Goal: Task Accomplishment & Management: Complete application form

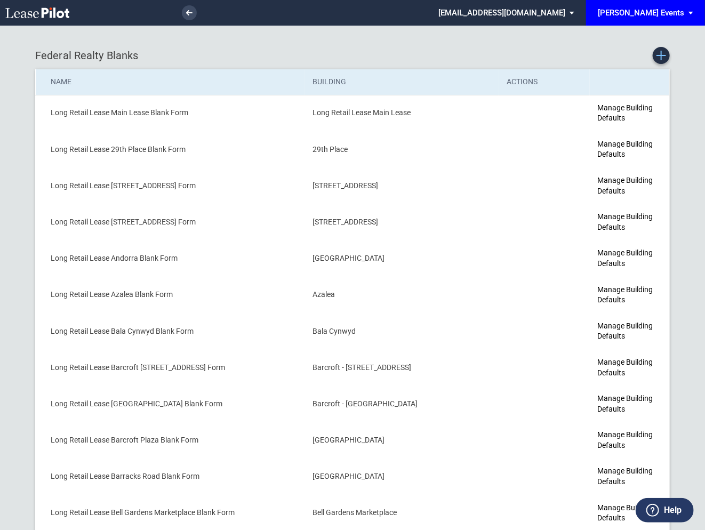
click at [663, 57] on icon "Create new Blank Form" at bounding box center [661, 56] width 10 height 10
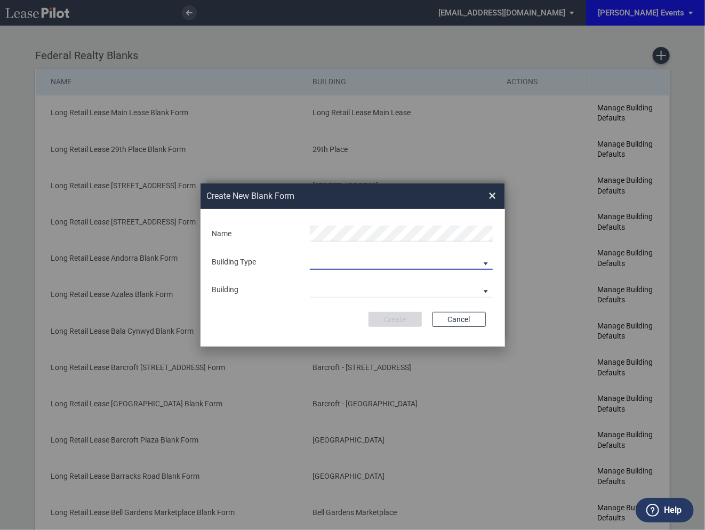
click at [356, 264] on md-select "Building Predefined Empty Building New Empty Building" at bounding box center [401, 262] width 183 height 16
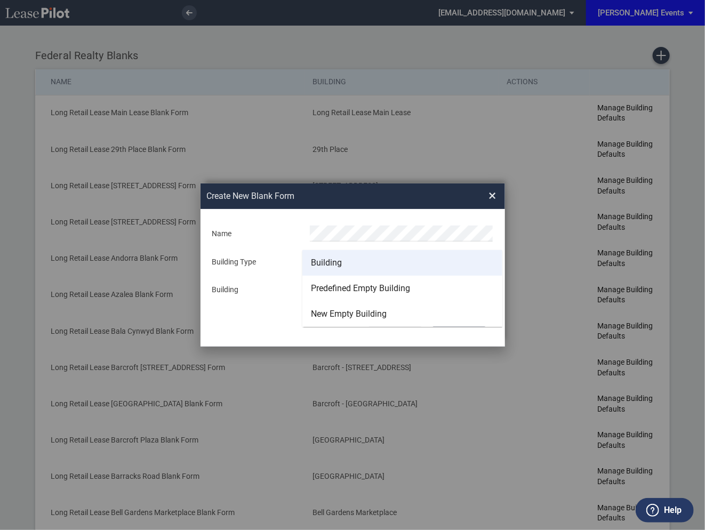
click at [338, 262] on div "Building" at bounding box center [326, 263] width 31 height 12
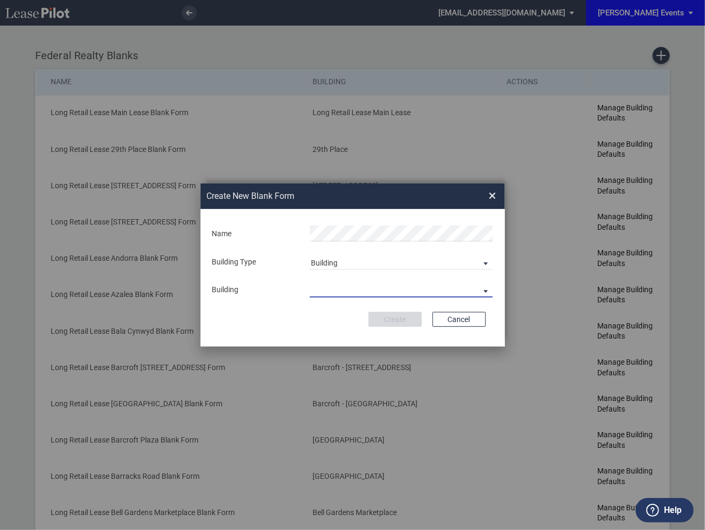
click at [334, 289] on md-select "29th Place 6464 Lincolnia Avenue 7770 Richmond Highway Andorra Azalea Bala Cynw…" at bounding box center [401, 289] width 183 height 16
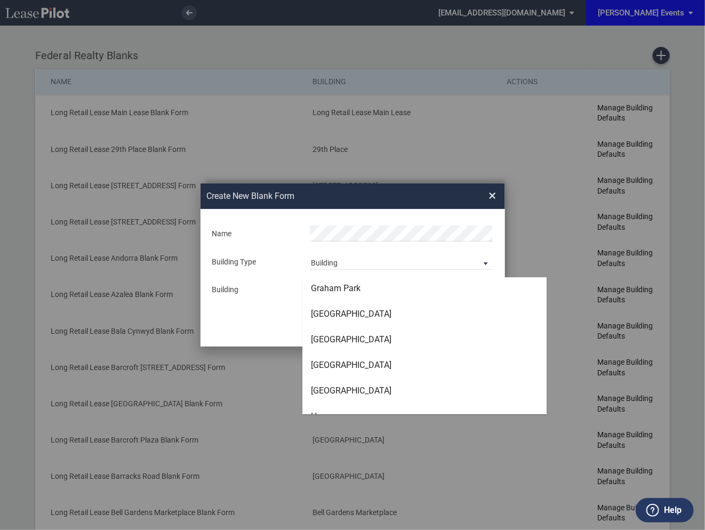
scroll to position [1614, 0]
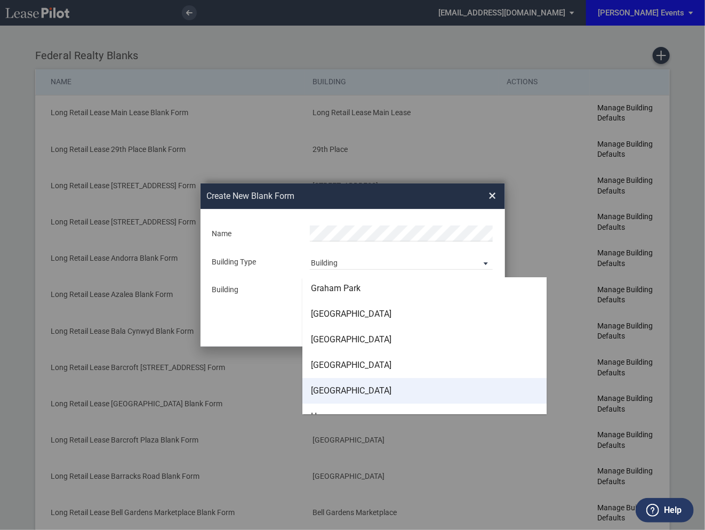
click at [333, 388] on div "[GEOGRAPHIC_DATA]" at bounding box center [351, 391] width 80 height 12
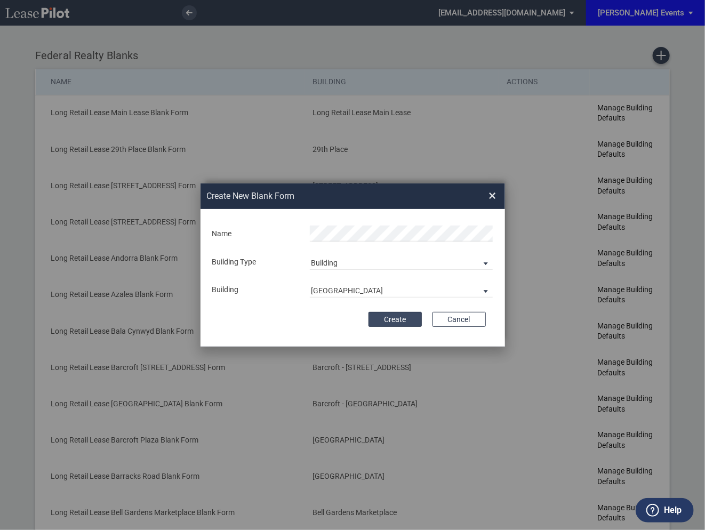
click at [400, 315] on button "Create" at bounding box center [394, 319] width 53 height 15
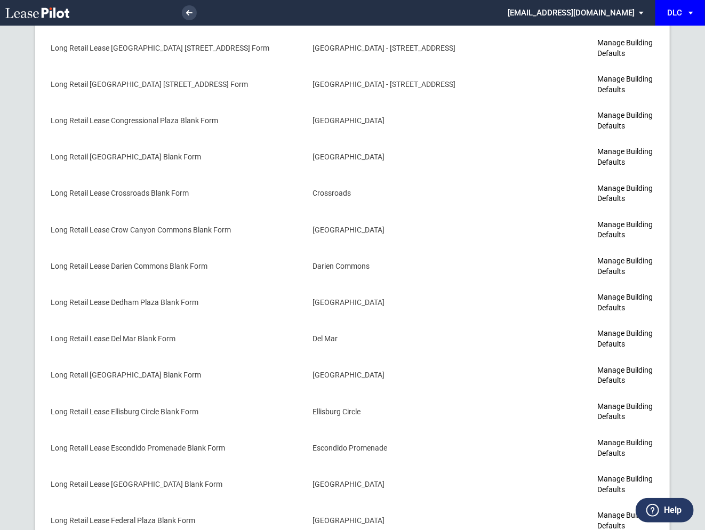
scroll to position [1675, 0]
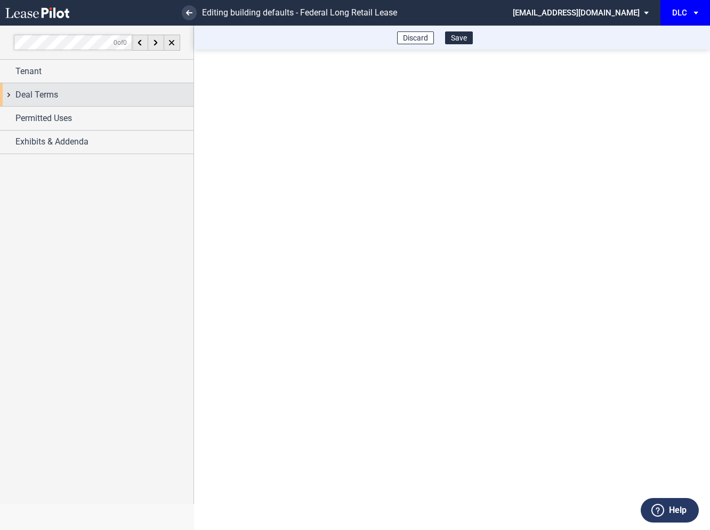
click at [9, 95] on div "Deal Terms" at bounding box center [96, 94] width 193 height 23
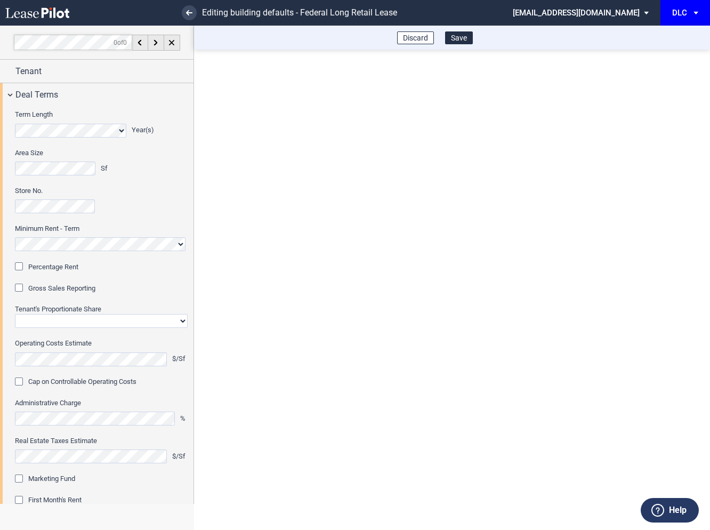
click at [21, 269] on div "Percentage Rent" at bounding box center [20, 267] width 11 height 11
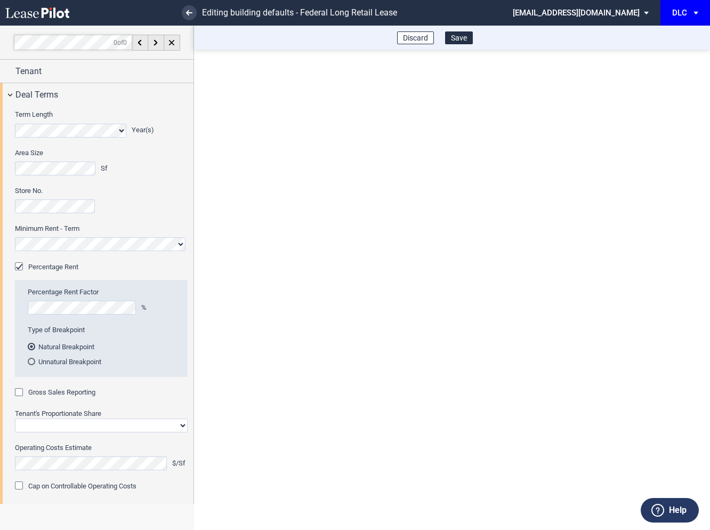
click at [21, 394] on div "Gross Sales Reporting" at bounding box center [20, 393] width 11 height 11
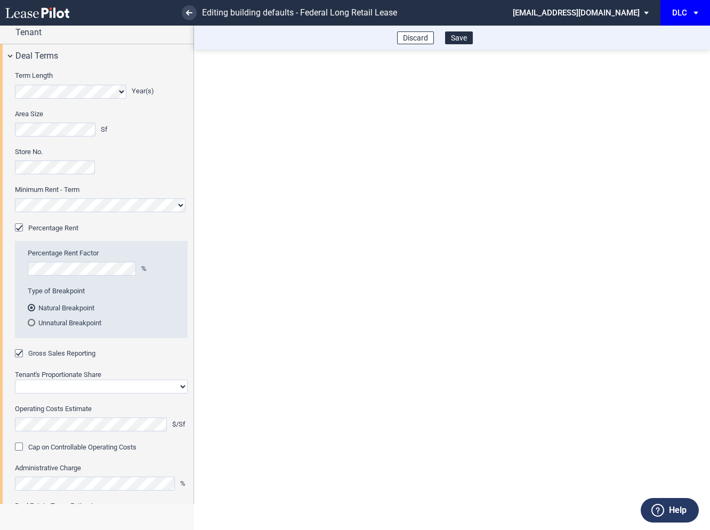
scroll to position [82, 0]
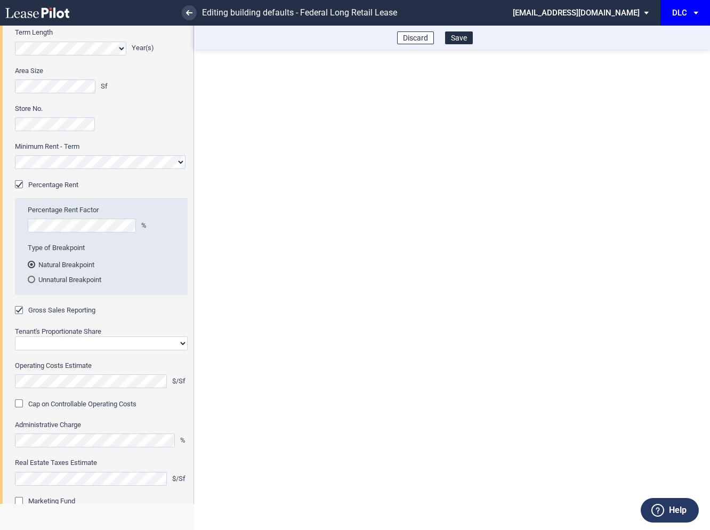
click at [58, 338] on select "Straight GLA Net Major" at bounding box center [101, 343] width 173 height 14
select select "straight GLA"
click at [15, 336] on select "Straight GLA Net Major" at bounding box center [101, 343] width 173 height 14
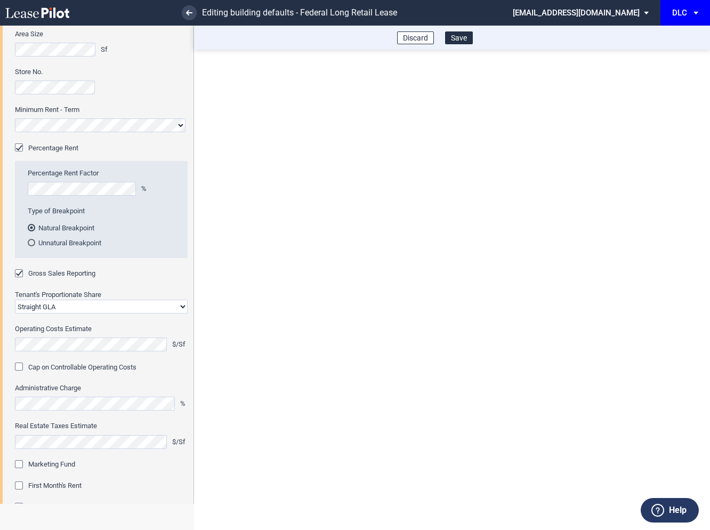
scroll to position [173, 0]
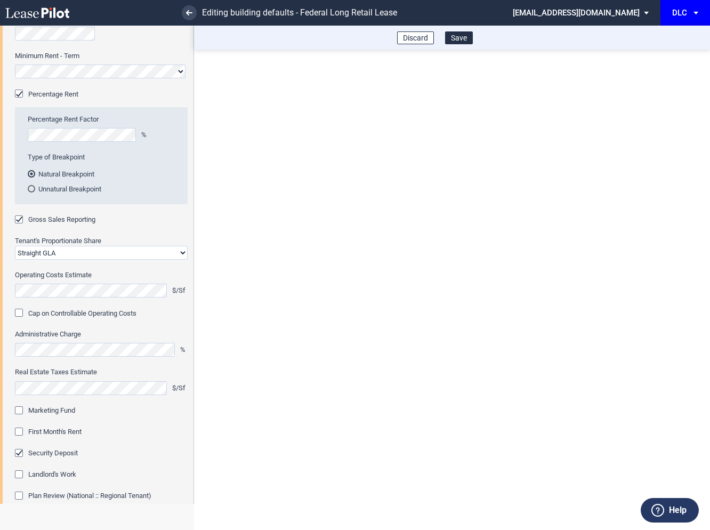
click at [19, 413] on div "Marketing Fund" at bounding box center [20, 411] width 11 height 11
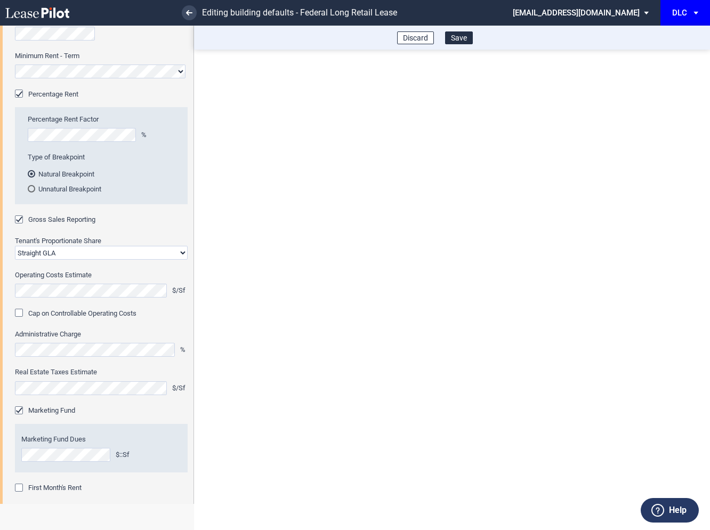
scroll to position [229, 0]
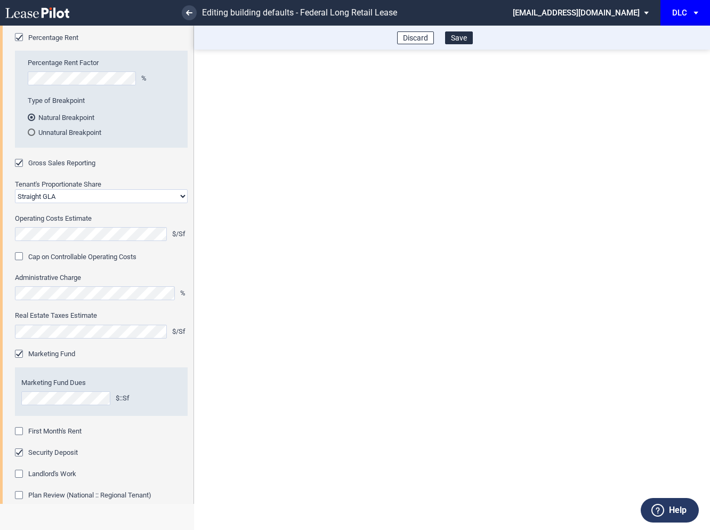
click at [20, 430] on div "First Month's Rent" at bounding box center [20, 432] width 11 height 11
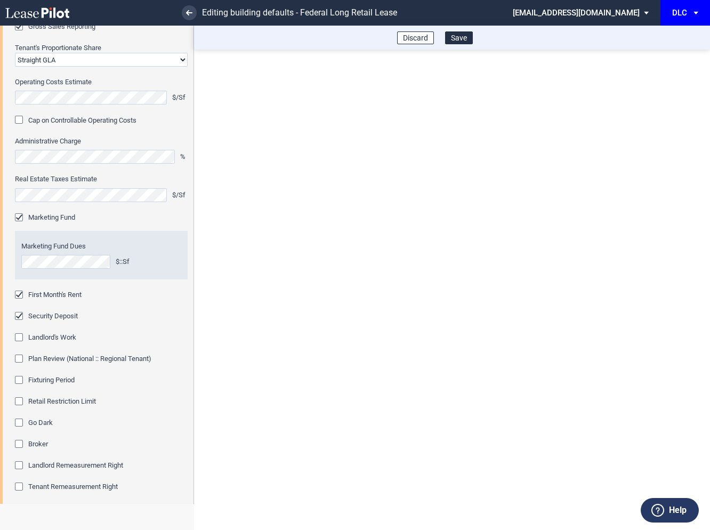
scroll to position [418, 0]
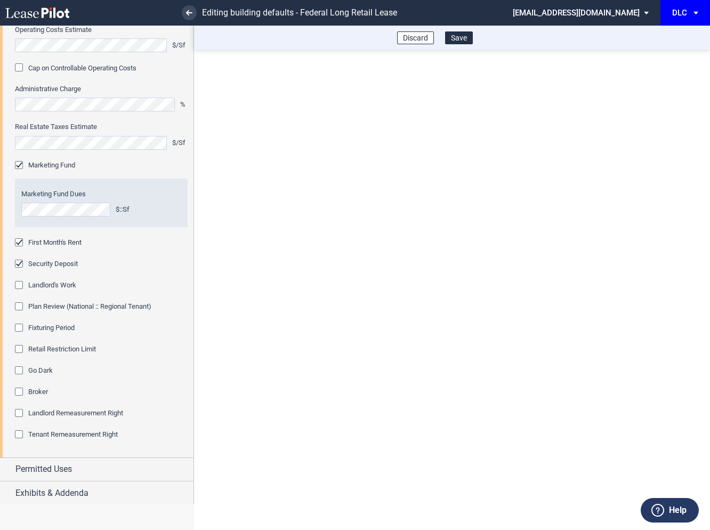
click at [21, 329] on div "Fixturing Period" at bounding box center [20, 329] width 11 height 11
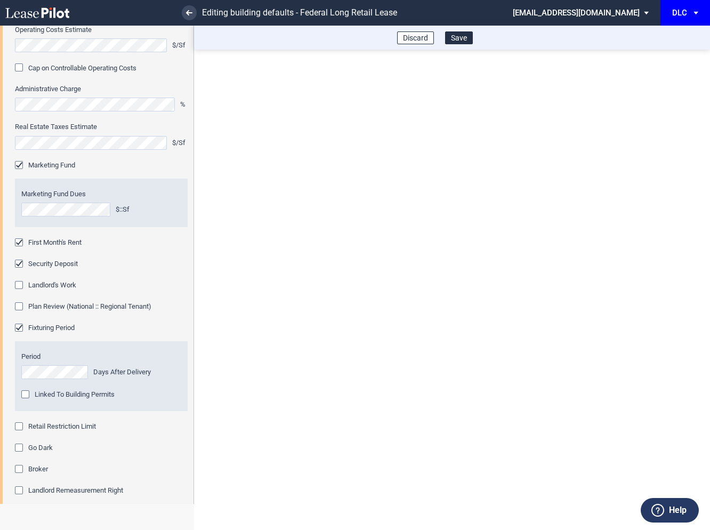
click at [20, 428] on div "Retail Restriction Limit" at bounding box center [20, 427] width 11 height 11
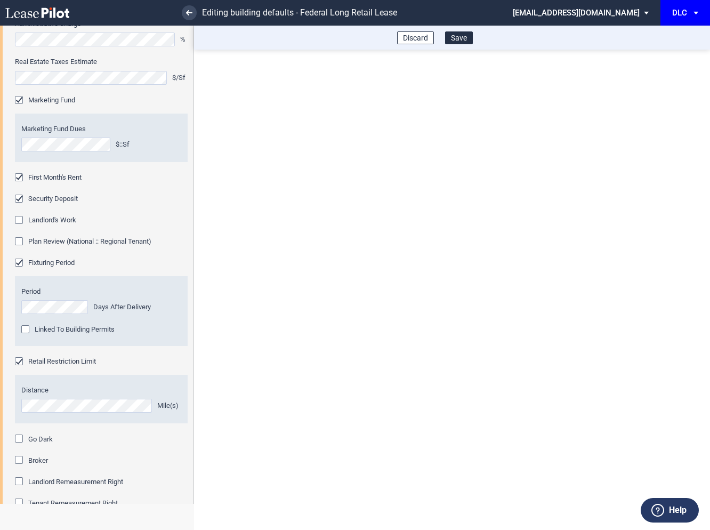
scroll to position [552, 0]
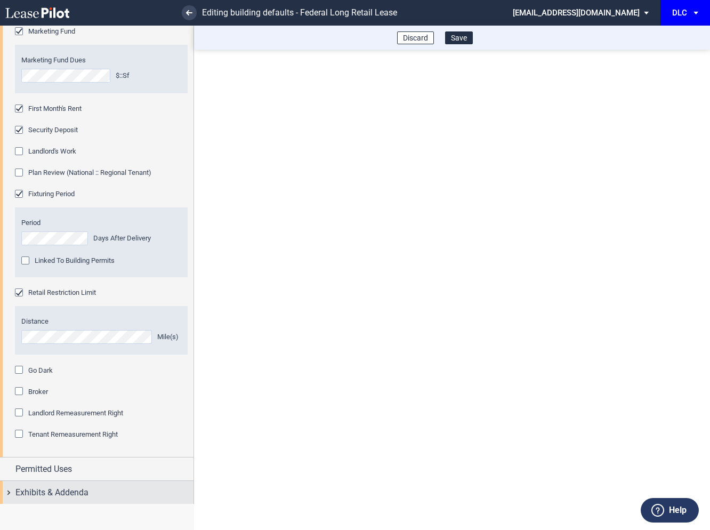
click at [9, 487] on div "Exhibits & Addenda" at bounding box center [96, 492] width 193 height 23
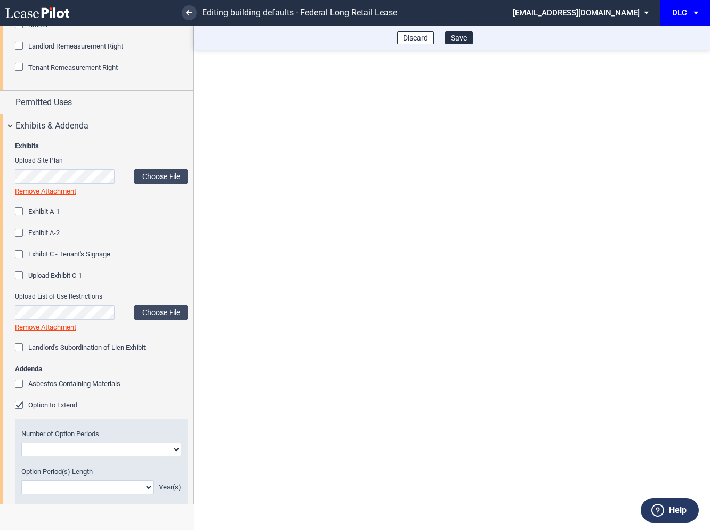
scroll to position [957, 0]
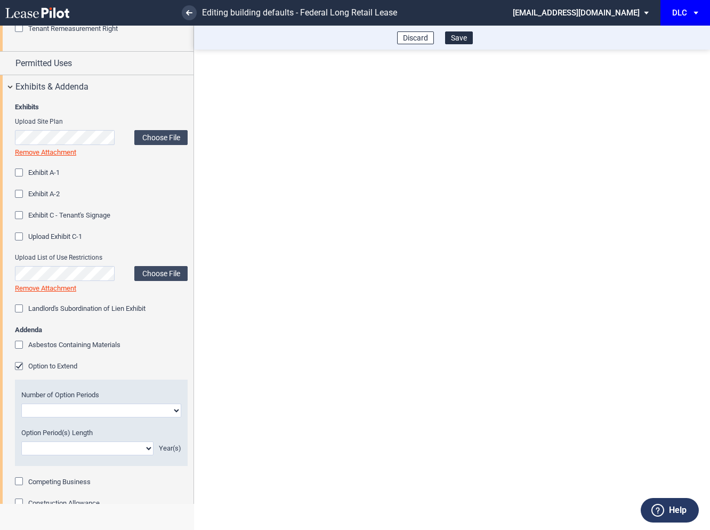
click at [21, 370] on div "Option to Extend" at bounding box center [20, 367] width 11 height 11
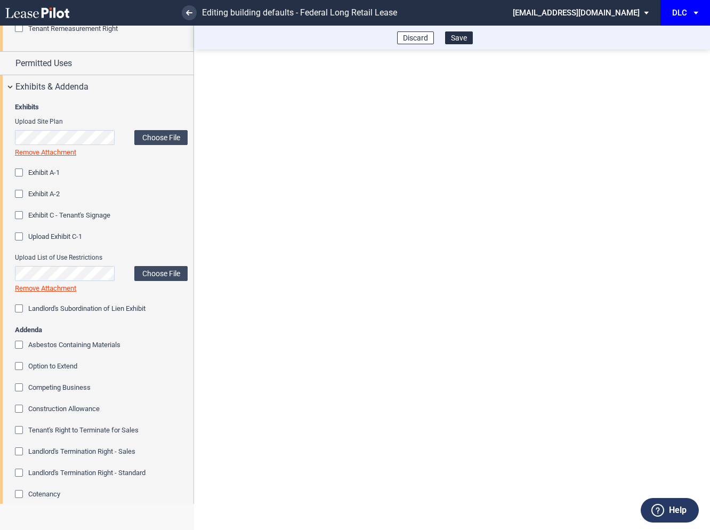
scroll to position [1092, 0]
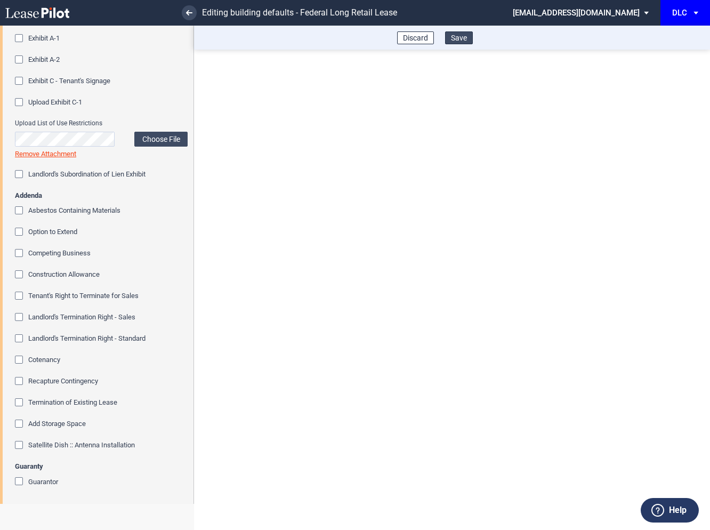
click at [458, 42] on button "Save" at bounding box center [459, 37] width 28 height 13
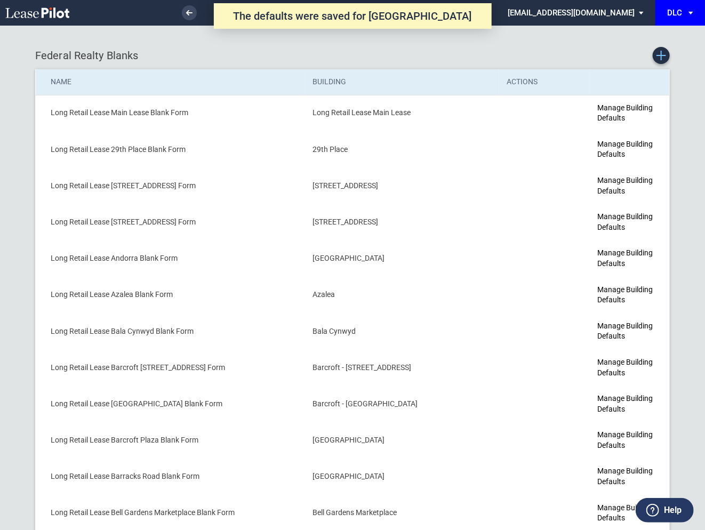
click at [664, 58] on icon "Create new Blank Form" at bounding box center [661, 56] width 10 height 10
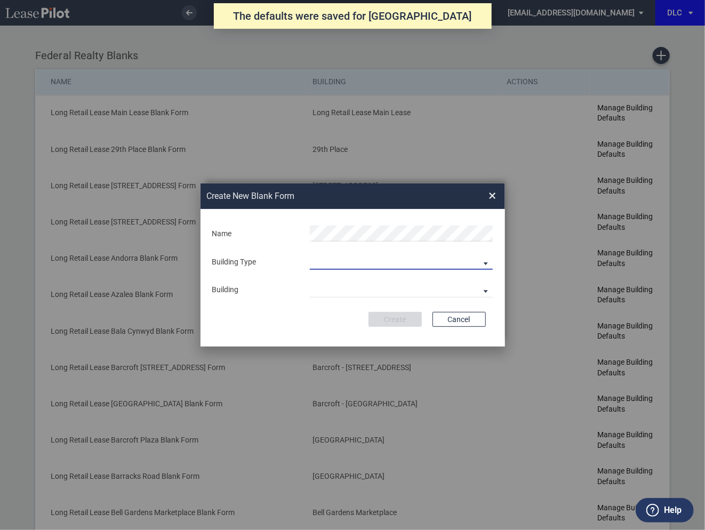
click at [360, 263] on md-select "Building Predefined Empty Building New Empty Building" at bounding box center [401, 262] width 183 height 16
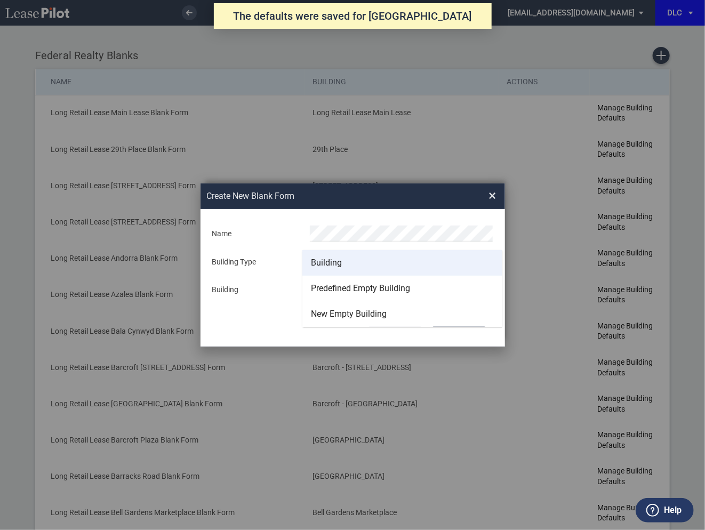
click at [333, 262] on div "Building" at bounding box center [326, 263] width 31 height 12
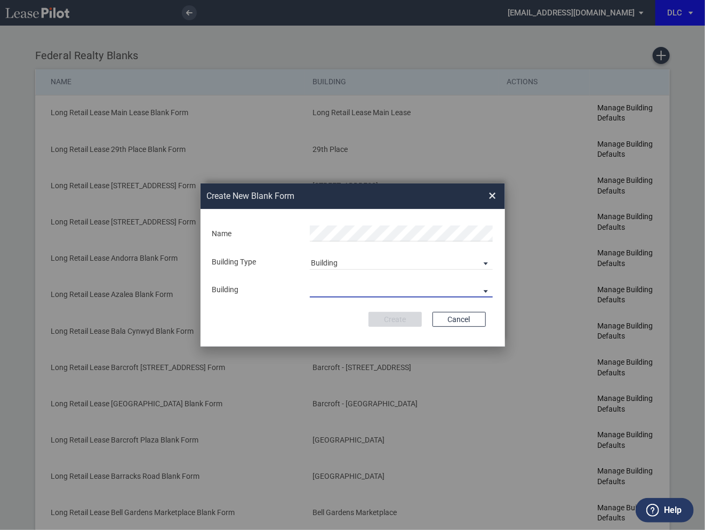
click at [331, 295] on md-select "29th Place 6464 Lincolnia Avenue 7770 Richmond Highway Andorra Azalea Bala Cynw…" at bounding box center [401, 289] width 183 height 16
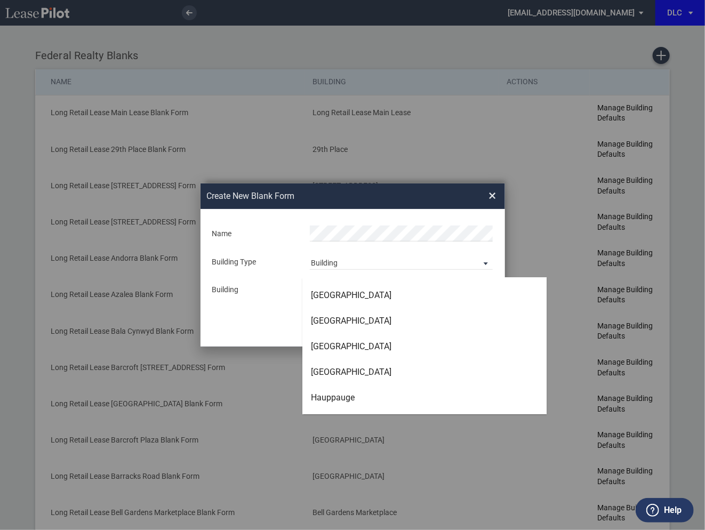
scroll to position [1630, 0]
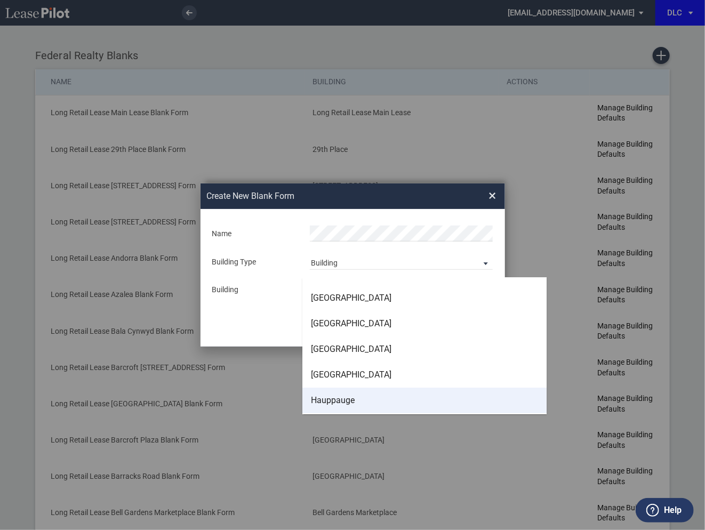
click at [331, 400] on div "Hauppauge" at bounding box center [333, 400] width 44 height 12
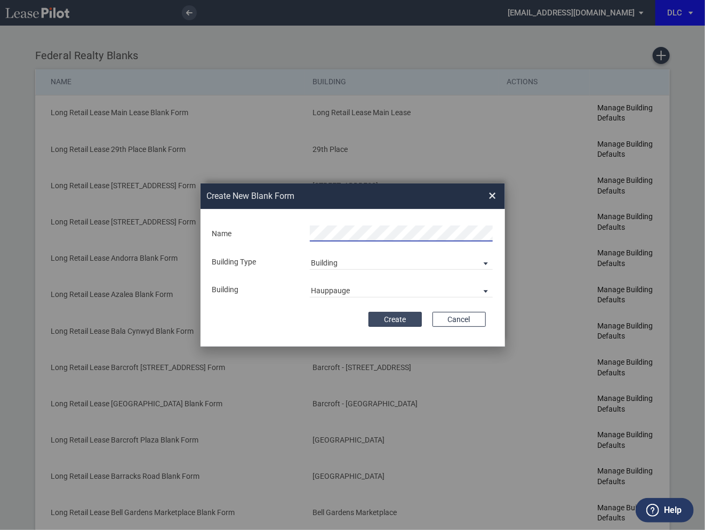
click at [393, 320] on button "Create" at bounding box center [394, 319] width 53 height 15
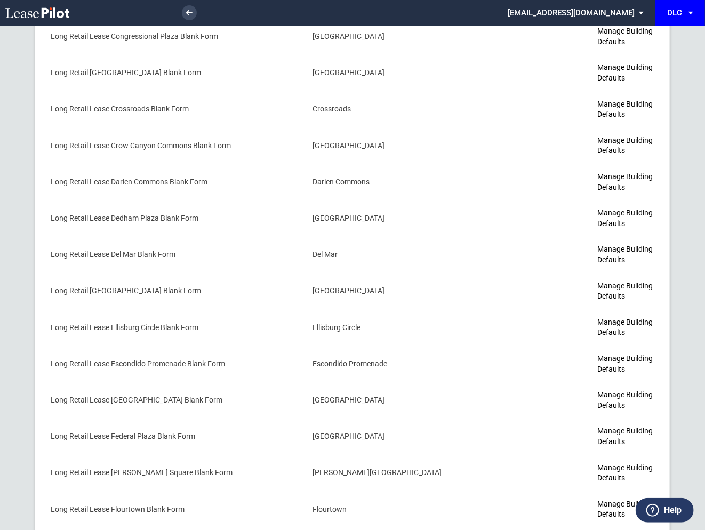
scroll to position [1706, 0]
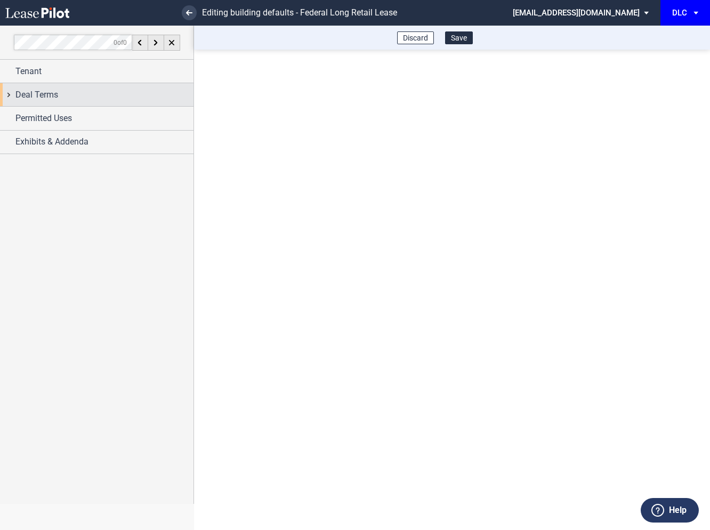
click at [11, 98] on div "Deal Terms" at bounding box center [96, 94] width 193 height 23
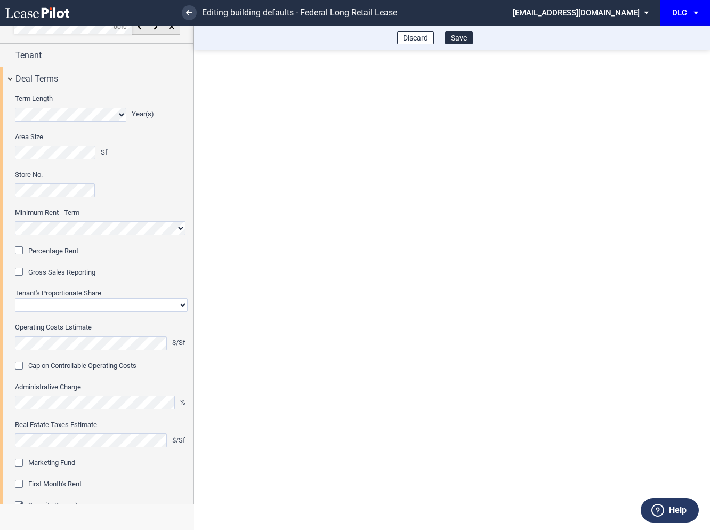
scroll to position [45, 0]
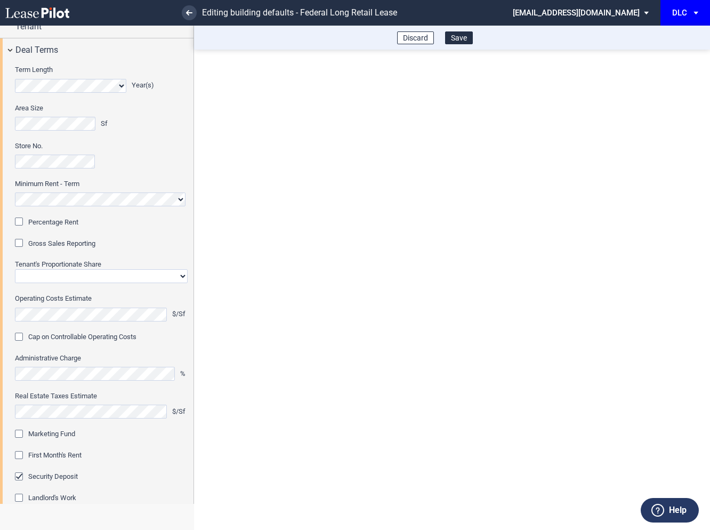
click at [20, 225] on div "Percentage Rent" at bounding box center [20, 222] width 11 height 11
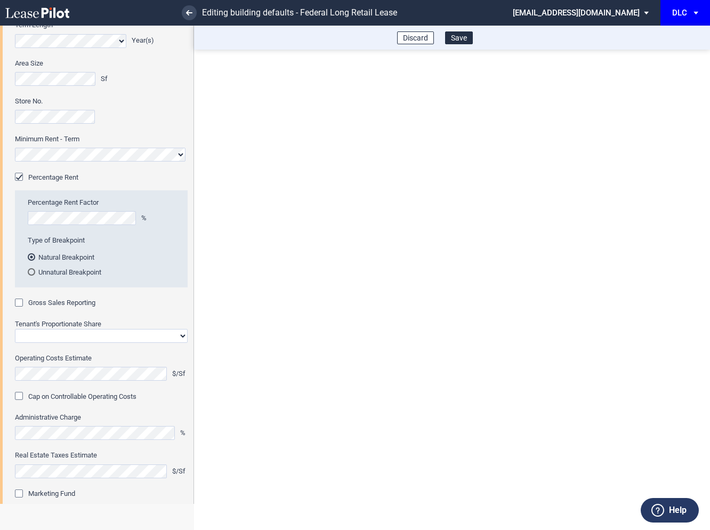
click at [20, 301] on div "Gross Sales Reporting" at bounding box center [20, 303] width 11 height 11
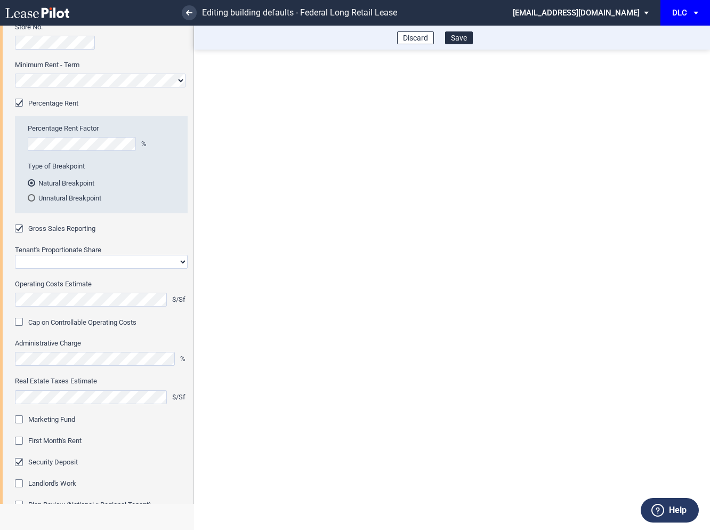
click at [47, 262] on select "Straight GLA Net Major" at bounding box center [101, 262] width 173 height 14
select select "straight GLA"
click at [15, 255] on select "Straight GLA Net Major" at bounding box center [101, 262] width 173 height 14
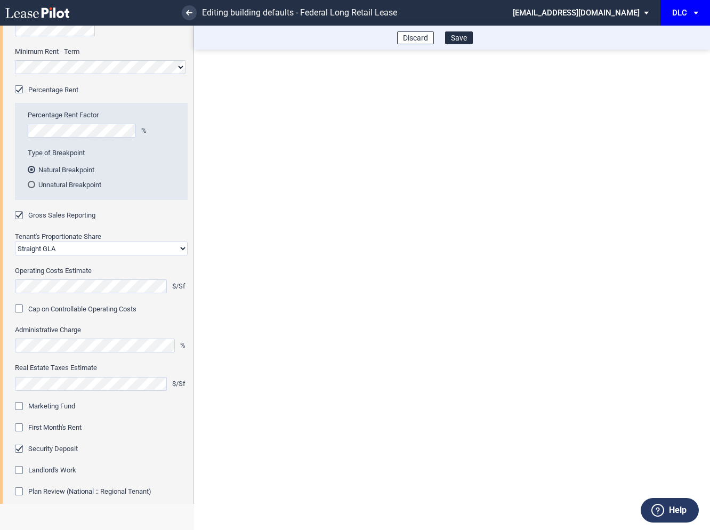
scroll to position [181, 0]
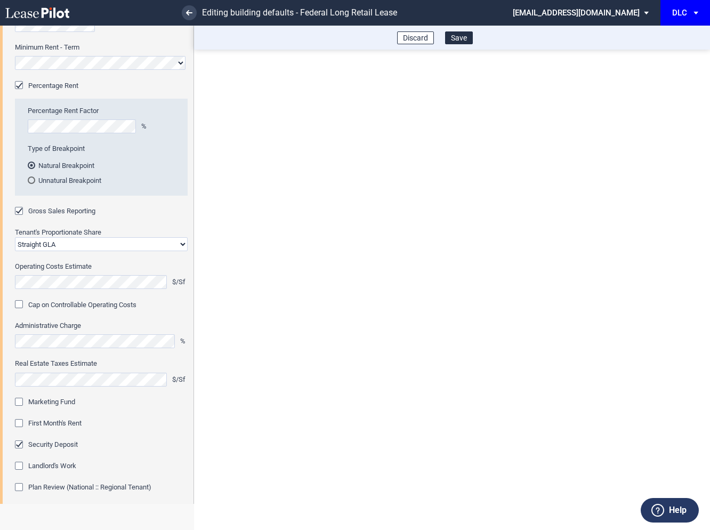
click at [19, 402] on div "Marketing Fund" at bounding box center [20, 403] width 11 height 11
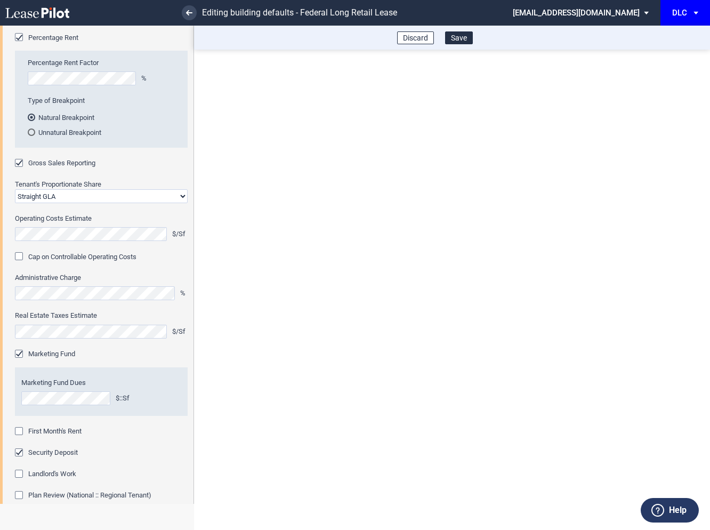
click at [18, 431] on div "First Month's Rent" at bounding box center [20, 432] width 11 height 11
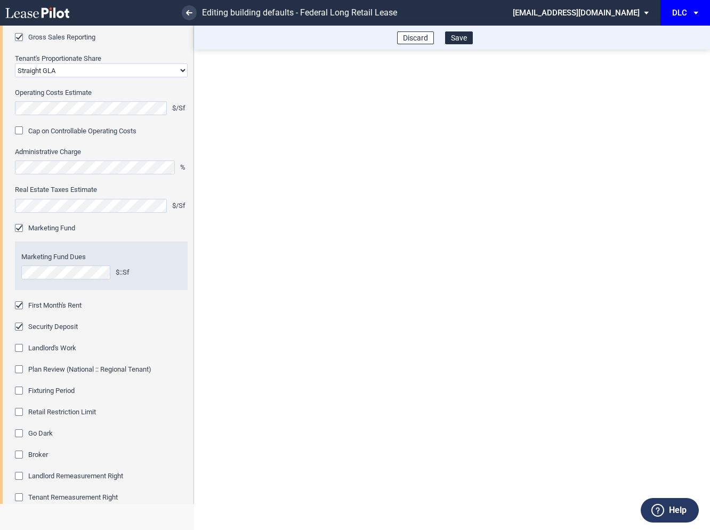
scroll to position [365, 0]
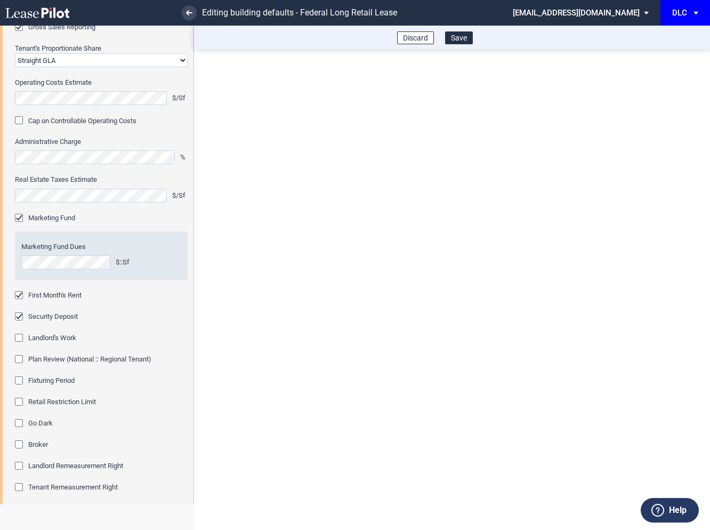
click at [22, 381] on div "Fixturing Period" at bounding box center [20, 381] width 11 height 11
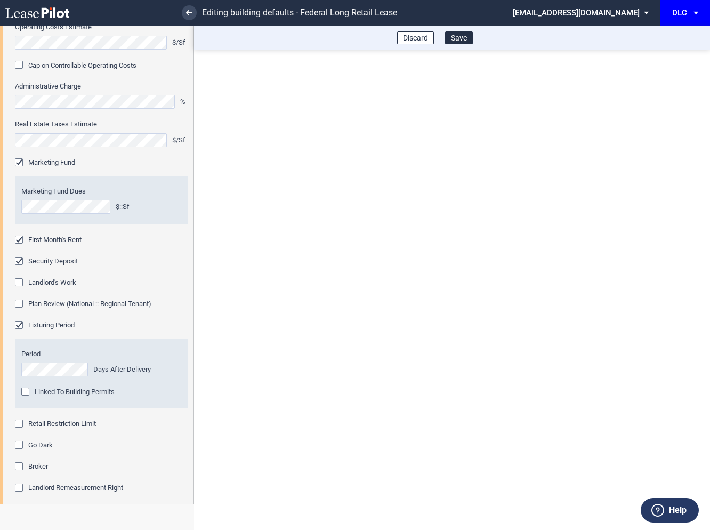
scroll to position [431, 0]
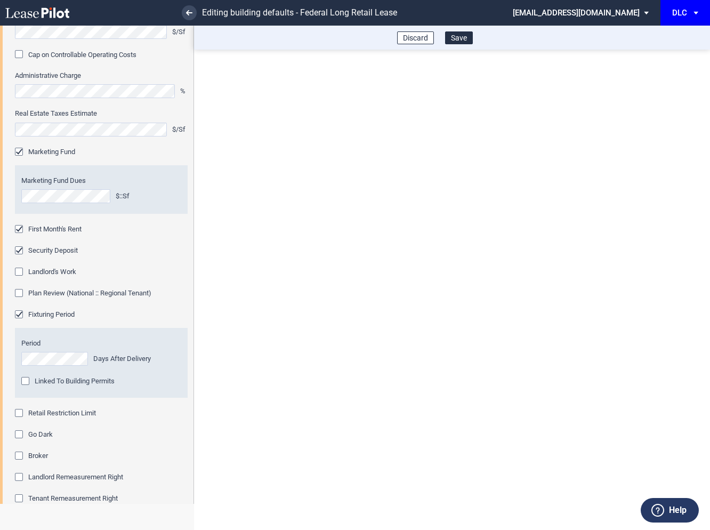
click at [20, 412] on div "Retail Restriction Limit" at bounding box center [20, 414] width 11 height 11
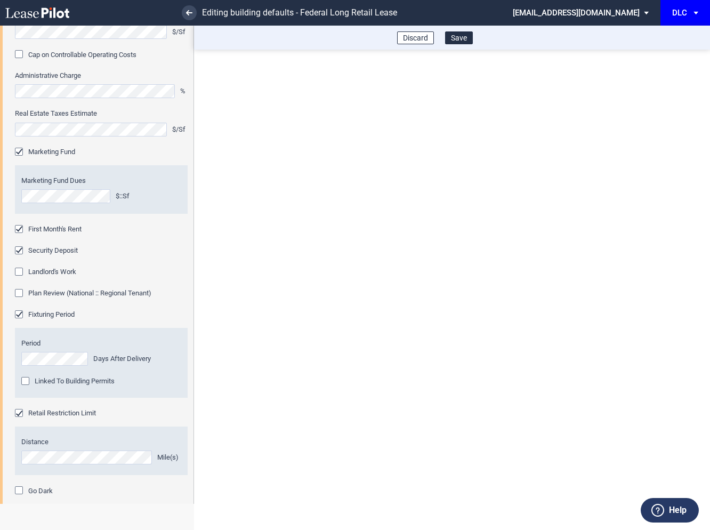
scroll to position [552, 0]
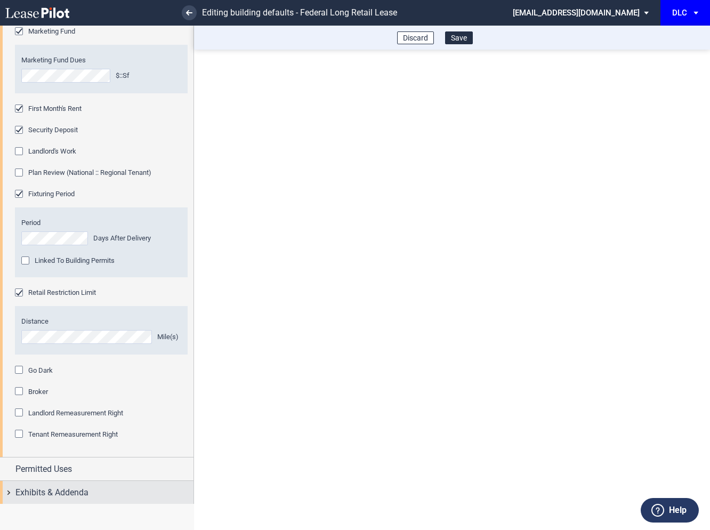
click at [6, 492] on div "Exhibits & Addenda" at bounding box center [96, 492] width 193 height 23
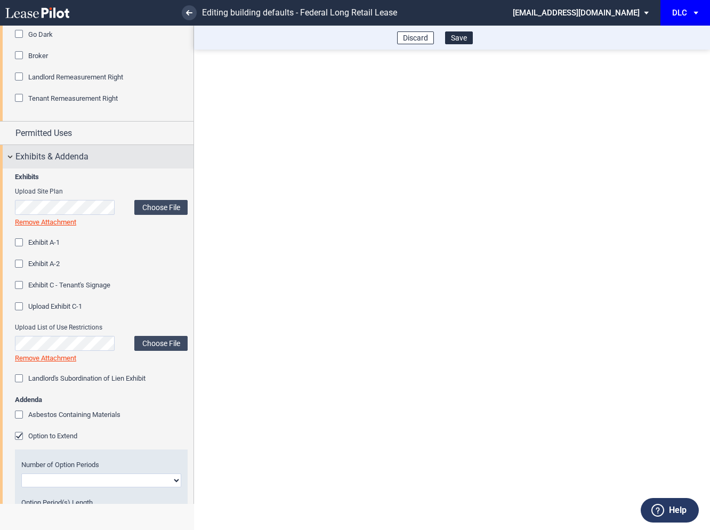
scroll to position [934, 0]
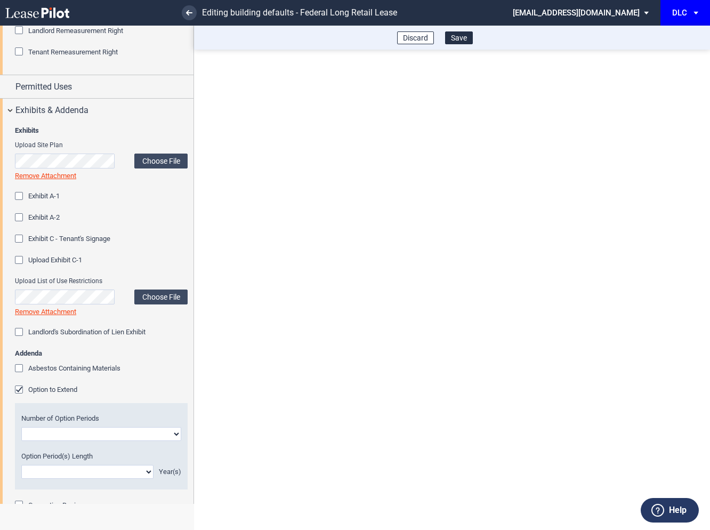
click at [19, 388] on div "Option to Extend" at bounding box center [20, 390] width 11 height 11
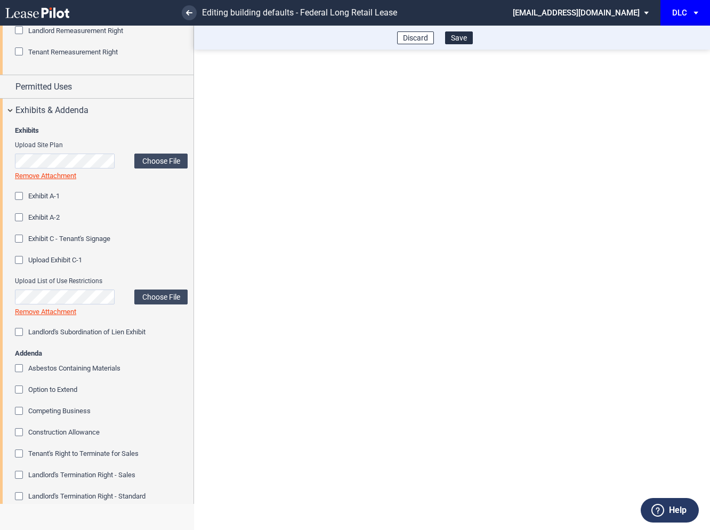
scroll to position [1092, 0]
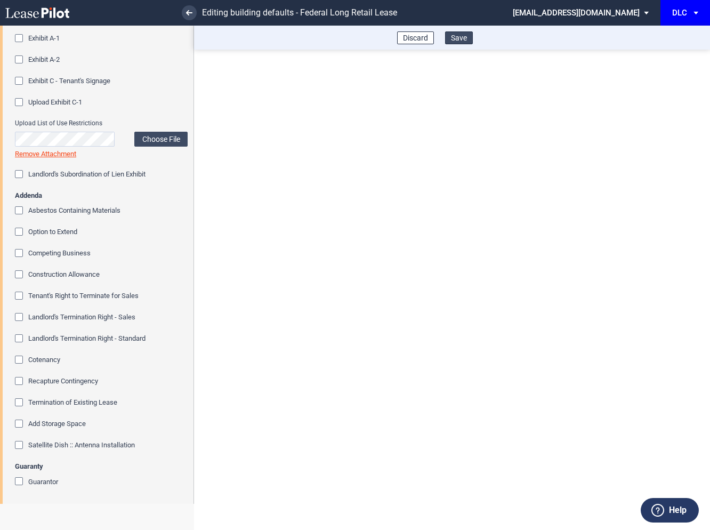
click at [464, 38] on button "Save" at bounding box center [459, 37] width 28 height 13
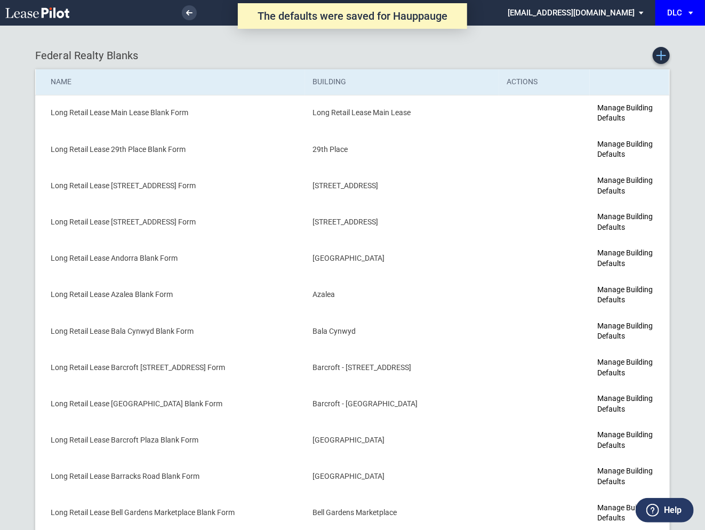
click at [662, 56] on icon "Create new Blank Form" at bounding box center [661, 56] width 10 height 10
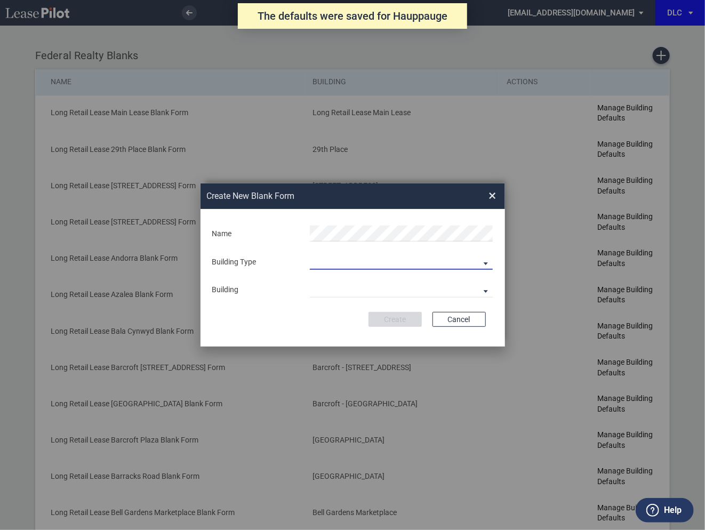
click at [346, 262] on md-select "Building Predefined Empty Building New Empty Building" at bounding box center [401, 262] width 183 height 16
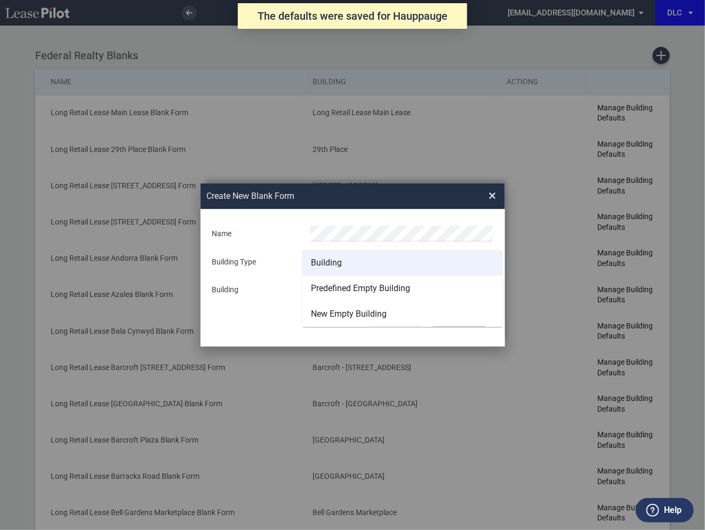
click at [343, 263] on md-option "Building" at bounding box center [402, 263] width 200 height 26
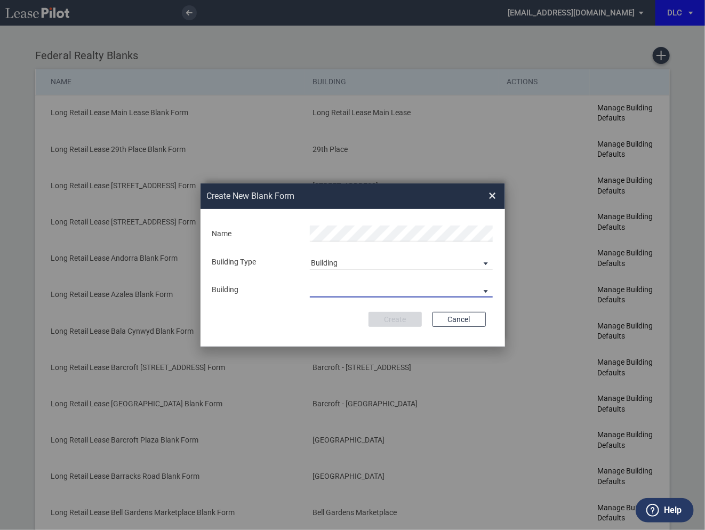
click at [335, 291] on md-select "29th Place 6464 Lincolnia Avenue 7770 Richmond Highway Andorra Azalea Bala Cynw…" at bounding box center [401, 289] width 183 height 16
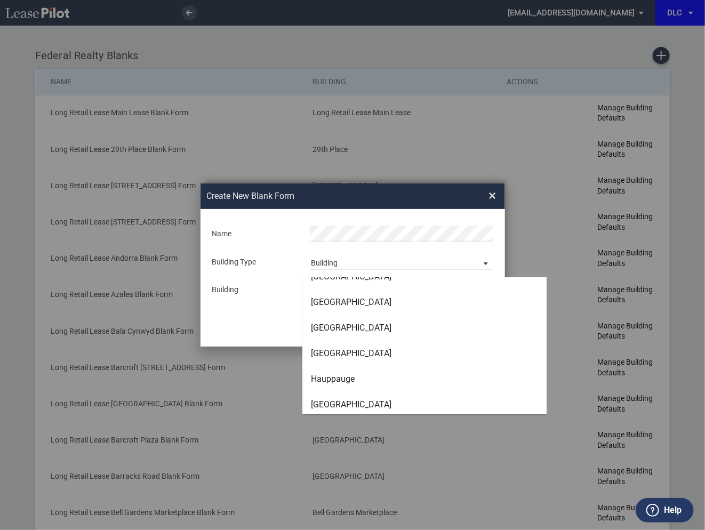
scroll to position [1652, 0]
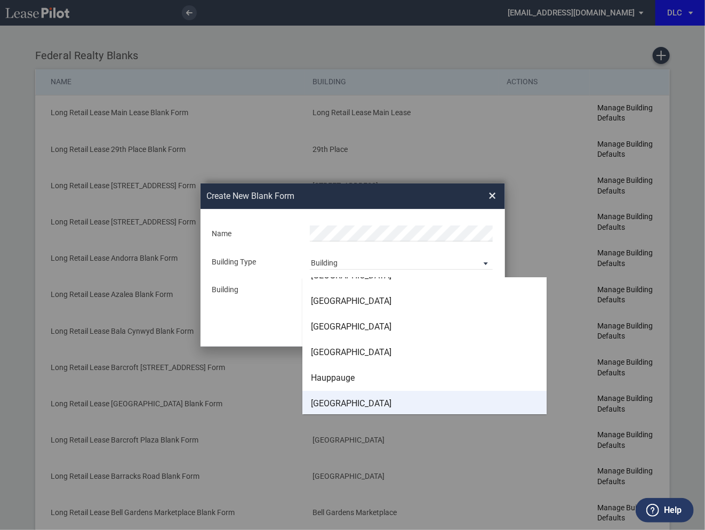
click at [340, 396] on md-option "Hilton Village" at bounding box center [424, 404] width 244 height 26
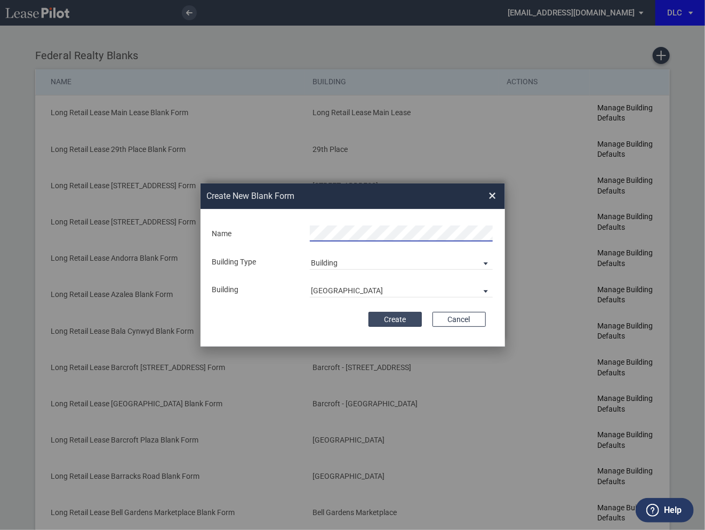
click at [402, 317] on button "Create" at bounding box center [394, 319] width 53 height 15
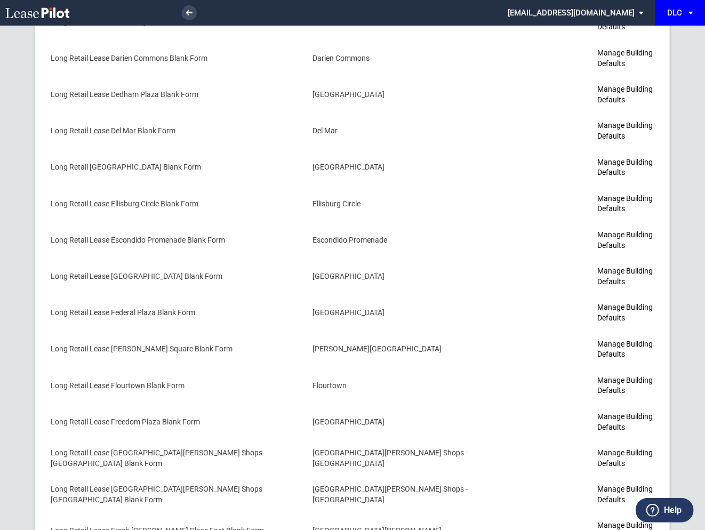
scroll to position [1736, 0]
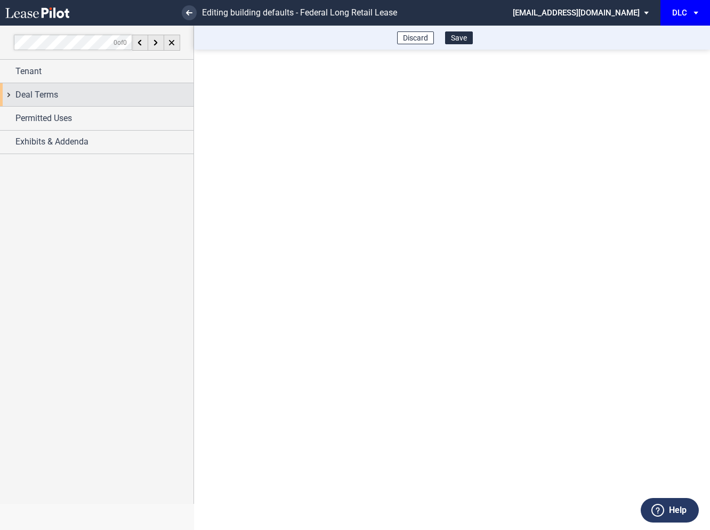
click at [8, 98] on div "Deal Terms" at bounding box center [96, 94] width 193 height 23
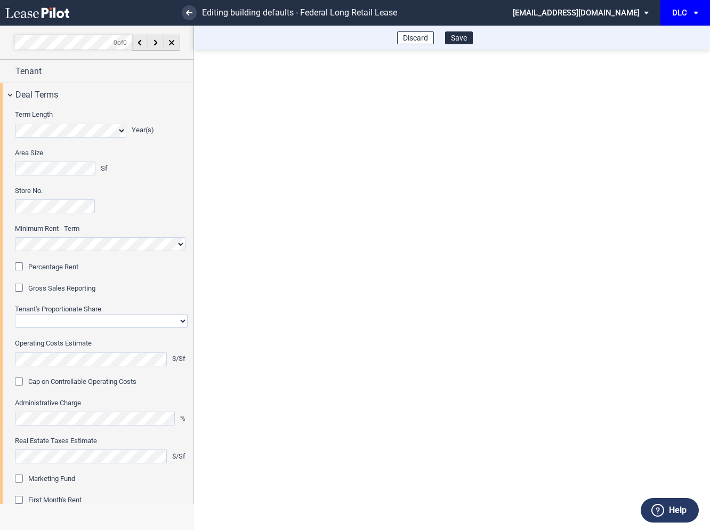
click at [22, 265] on div "Percentage Rent" at bounding box center [20, 267] width 11 height 11
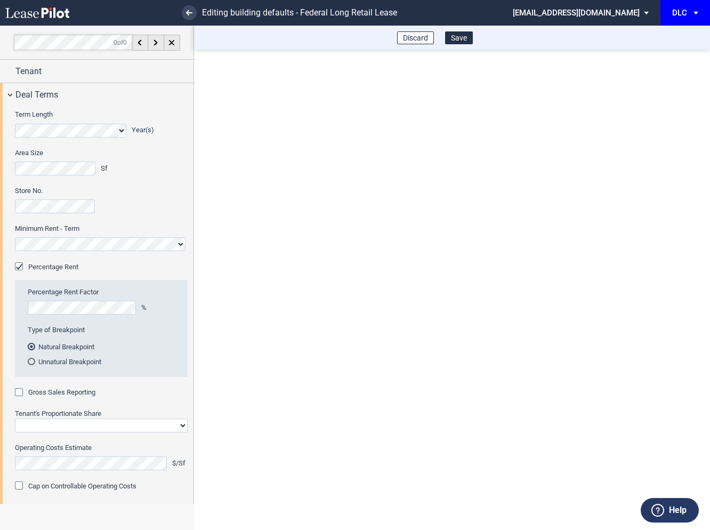
click at [19, 395] on div "Gross Sales Reporting" at bounding box center [20, 393] width 11 height 11
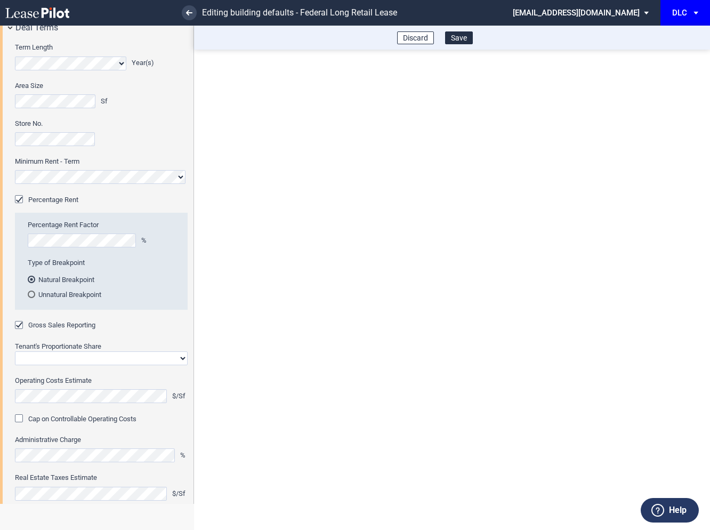
scroll to position [93, 0]
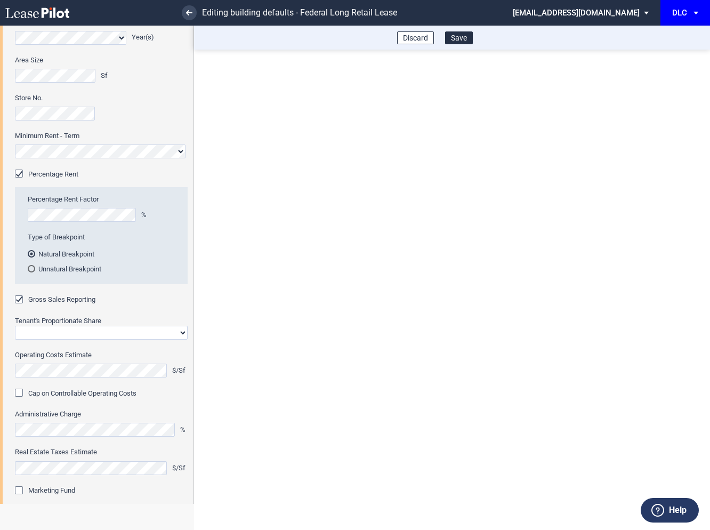
click at [69, 334] on select "Straight GLA Net Major" at bounding box center [101, 333] width 173 height 14
select select "straight GLA"
click at [15, 326] on select "Straight GLA Net Major" at bounding box center [101, 333] width 173 height 14
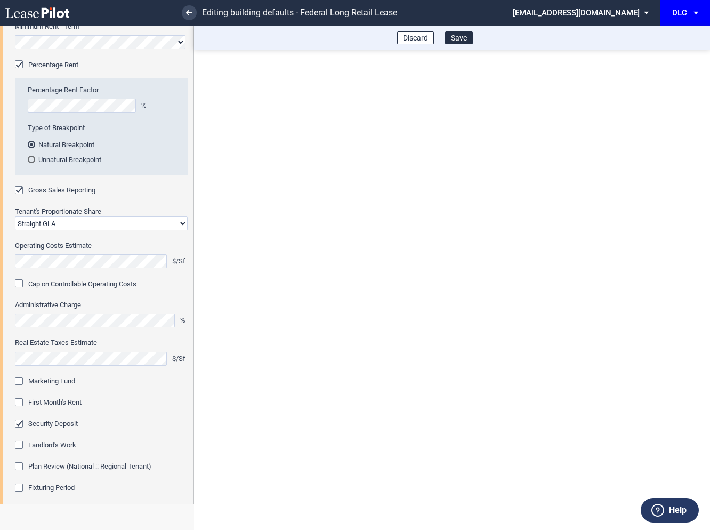
scroll to position [335, 0]
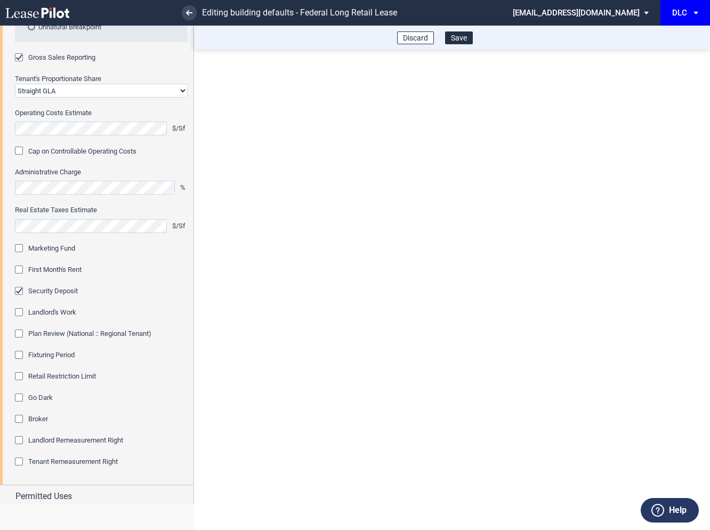
click at [21, 247] on div "Marketing Fund" at bounding box center [20, 249] width 11 height 11
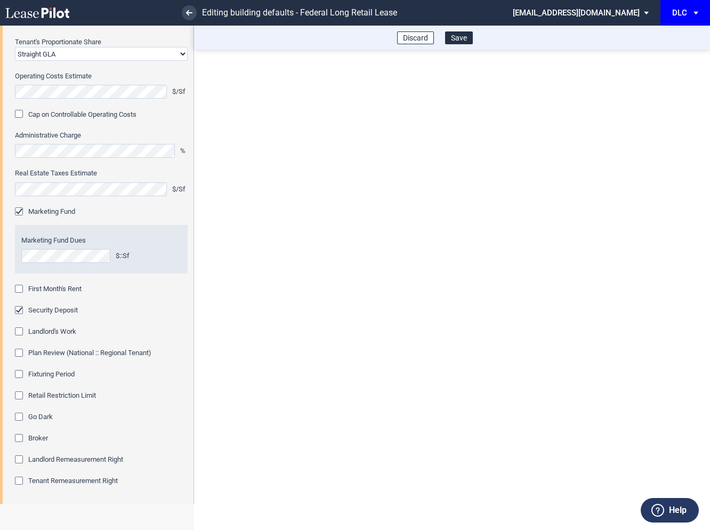
scroll to position [404, 0]
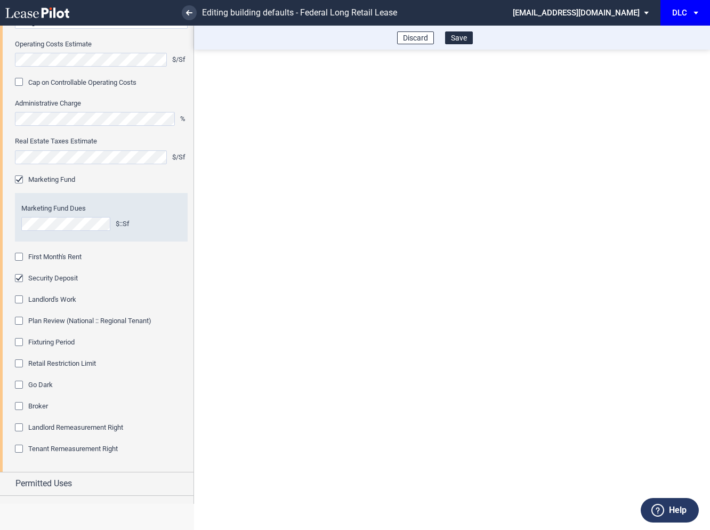
click at [22, 261] on div "First Month's Rent" at bounding box center [20, 258] width 11 height 11
click at [19, 338] on div "Fixturing Period" at bounding box center [20, 343] width 11 height 11
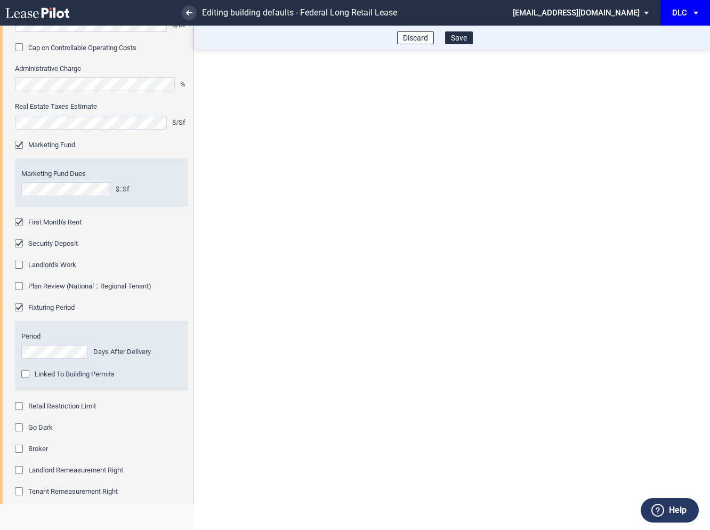
scroll to position [445, 0]
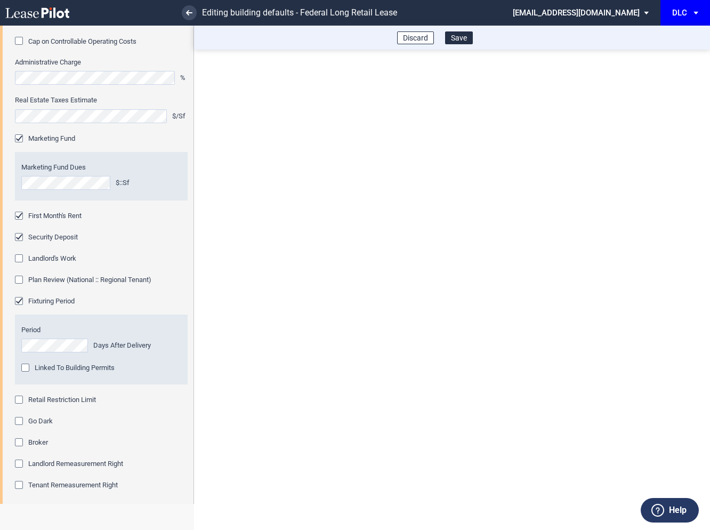
click at [18, 401] on div "Retail Restriction Limit" at bounding box center [20, 401] width 11 height 11
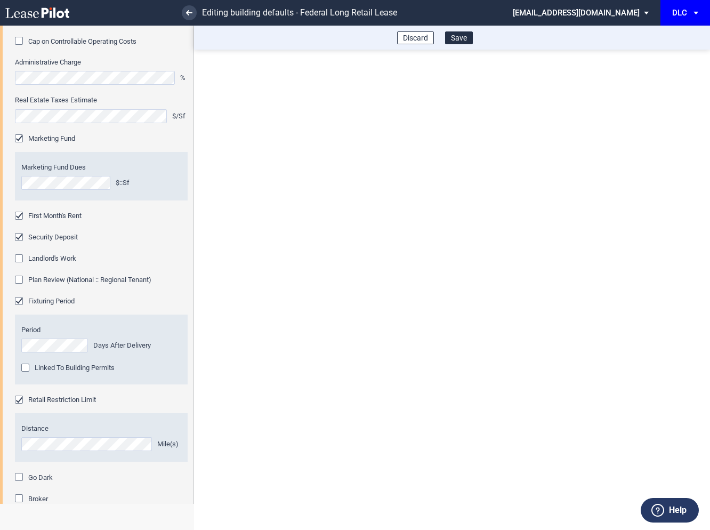
scroll to position [552, 0]
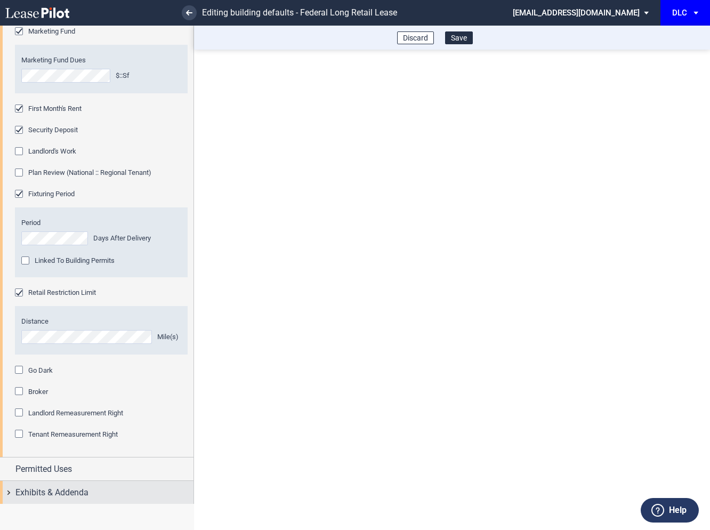
click at [12, 491] on div "Exhibits & Addenda" at bounding box center [96, 492] width 193 height 23
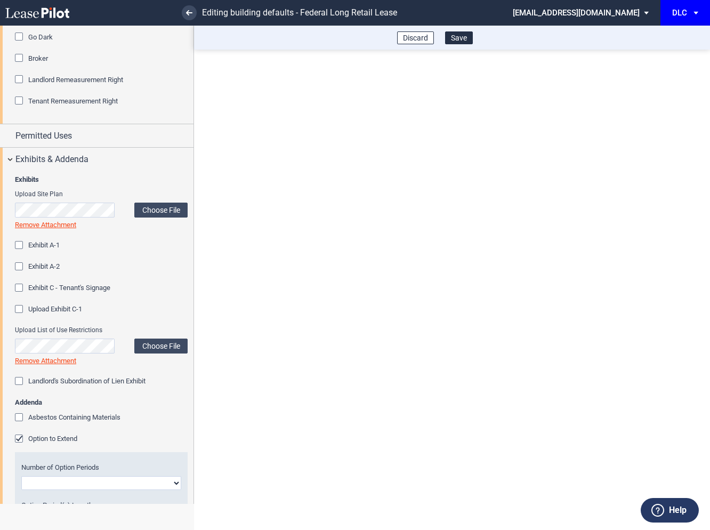
click at [21, 436] on div "Option to Extend" at bounding box center [20, 439] width 11 height 11
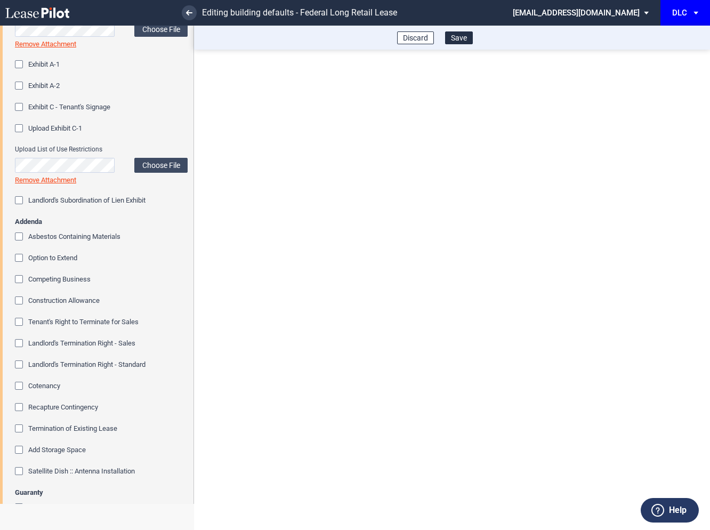
scroll to position [1092, 0]
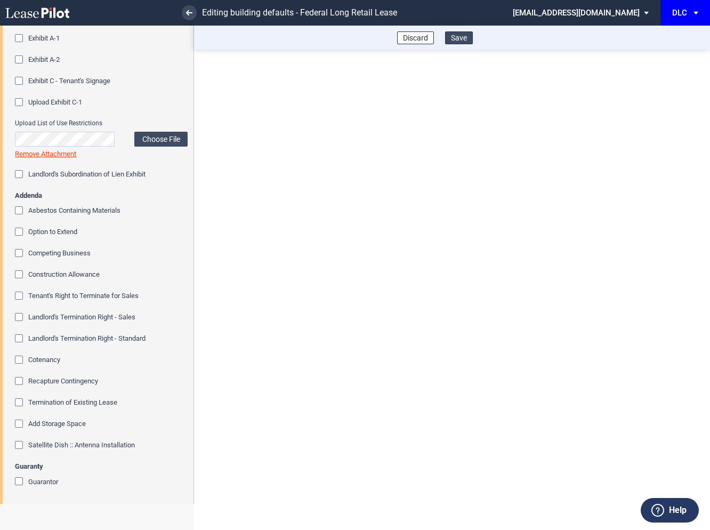
click at [459, 39] on button "Save" at bounding box center [459, 37] width 28 height 13
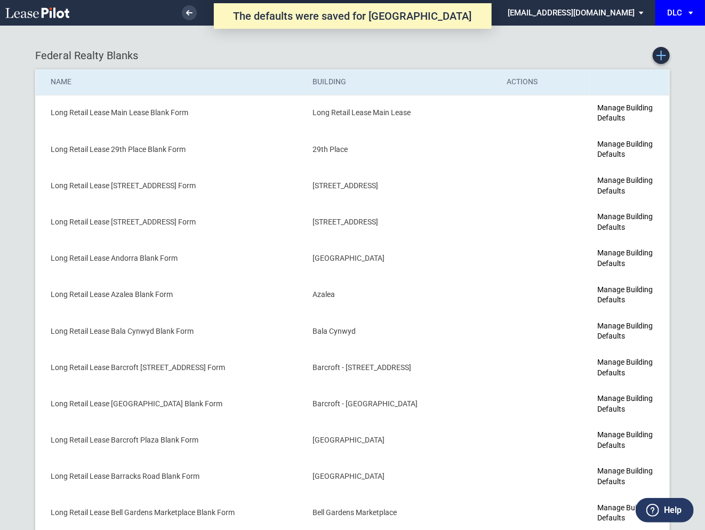
click at [663, 54] on icon "Create new Blank Form" at bounding box center [661, 56] width 10 height 10
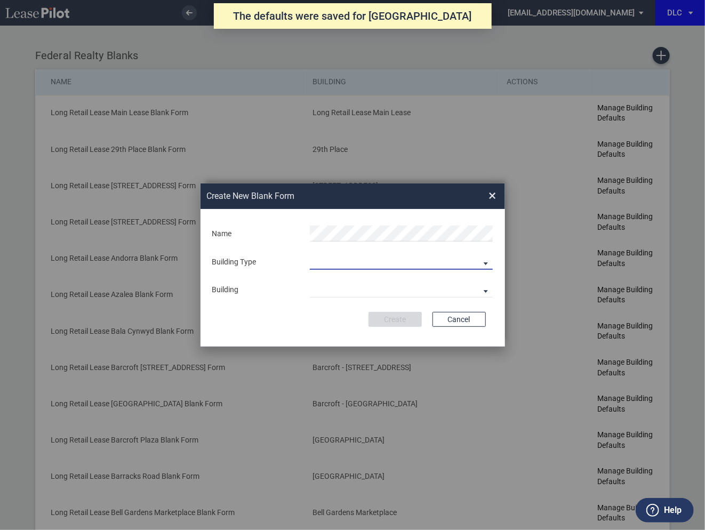
click at [349, 265] on md-select "Building Predefined Empty Building New Empty Building" at bounding box center [401, 262] width 183 height 16
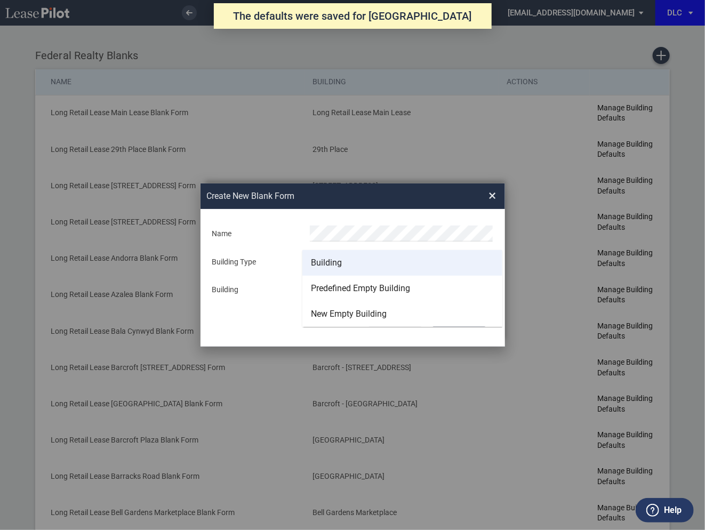
click at [343, 263] on md-option "Building" at bounding box center [402, 263] width 200 height 26
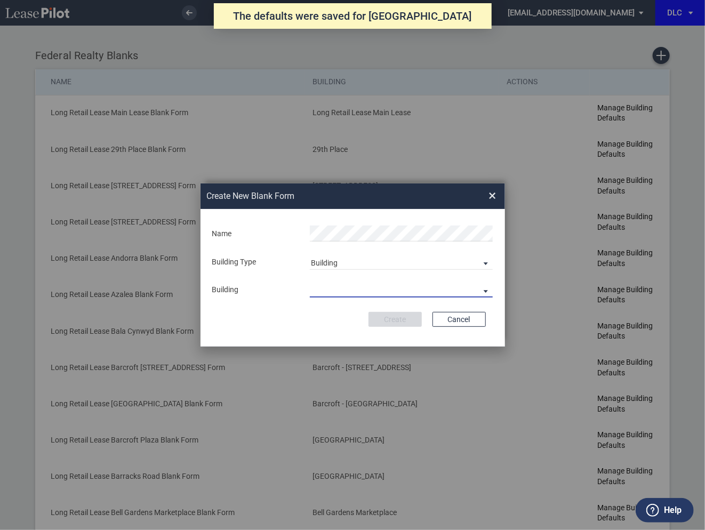
click at [342, 292] on md-select "29th Place 6464 Lincolnia Avenue 7770 Richmond Highway Andorra Azalea Bala Cynw…" at bounding box center [401, 289] width 183 height 16
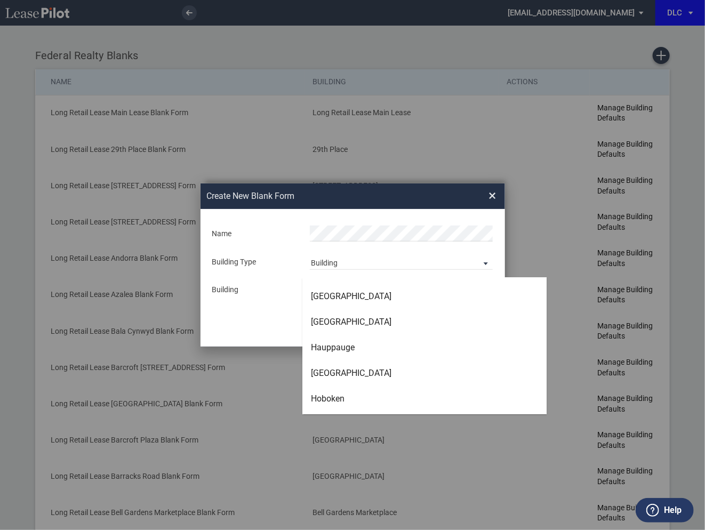
scroll to position [1685, 0]
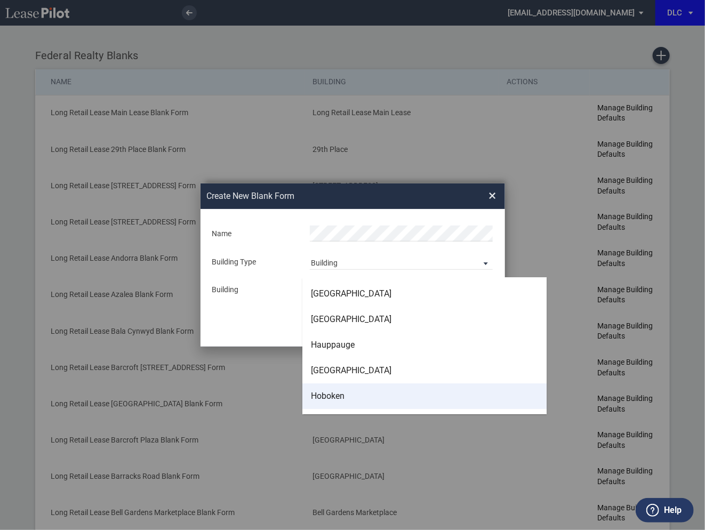
click at [336, 394] on div "Hoboken" at bounding box center [328, 396] width 34 height 12
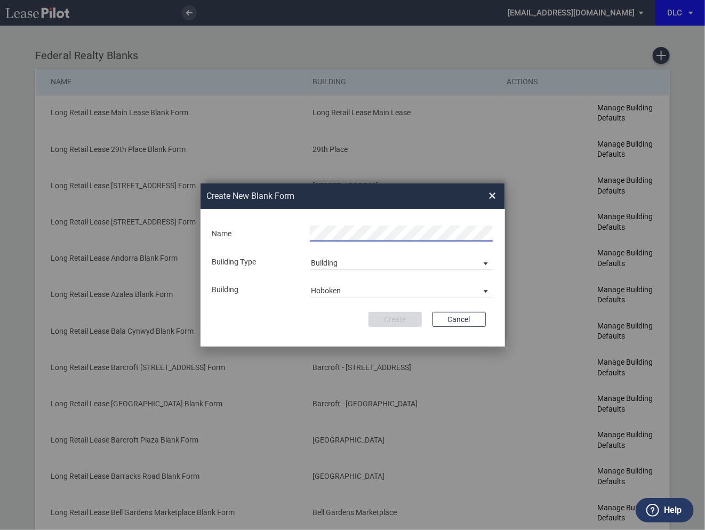
click at [493, 193] on span "×" at bounding box center [492, 195] width 7 height 17
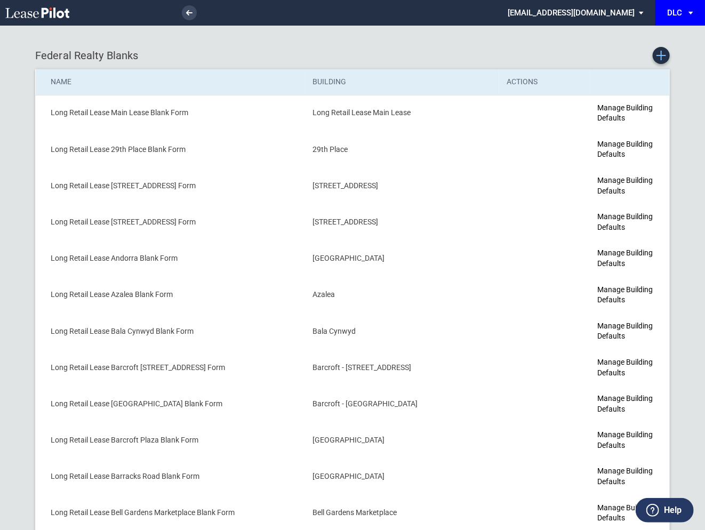
click at [661, 59] on icon "Create new Blank Form" at bounding box center [661, 56] width 10 height 10
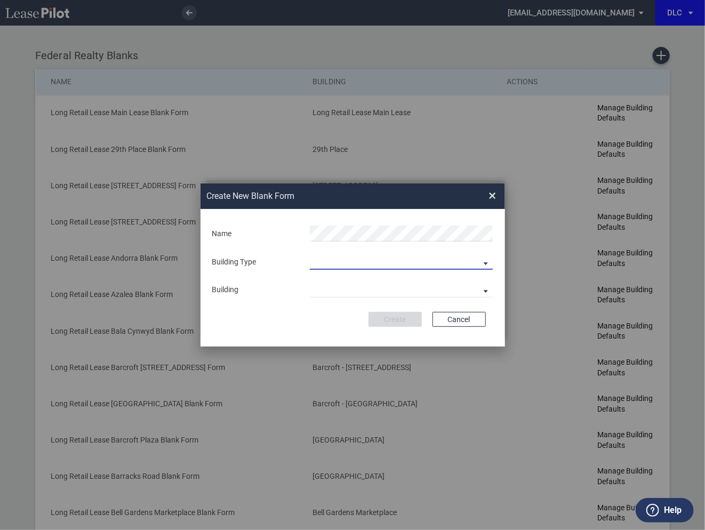
click at [340, 263] on md-select "Building Predefined Empty Building New Empty Building" at bounding box center [401, 262] width 183 height 16
click at [340, 263] on div "Building" at bounding box center [326, 263] width 31 height 12
click at [337, 289] on md-select "29th Place [STREET_ADDRESS] [STREET_ADDRESS] [GEOGRAPHIC_DATA] Azalea Bala Cynw…" at bounding box center [401, 289] width 183 height 16
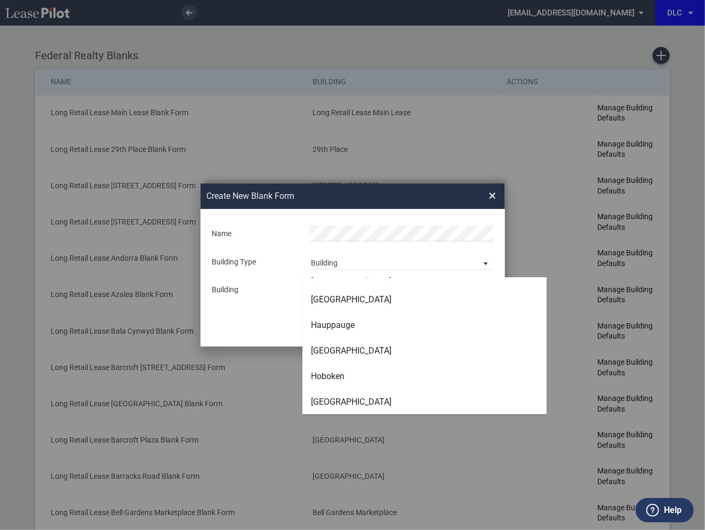
scroll to position [1707, 0]
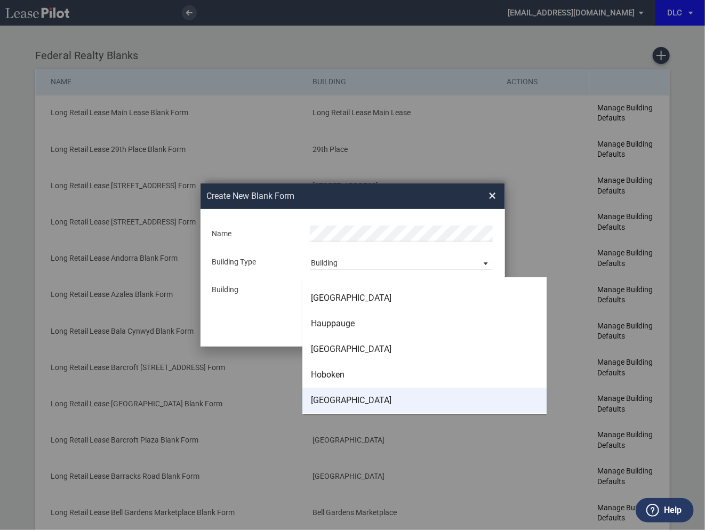
click at [333, 398] on div "[GEOGRAPHIC_DATA]" at bounding box center [351, 400] width 80 height 12
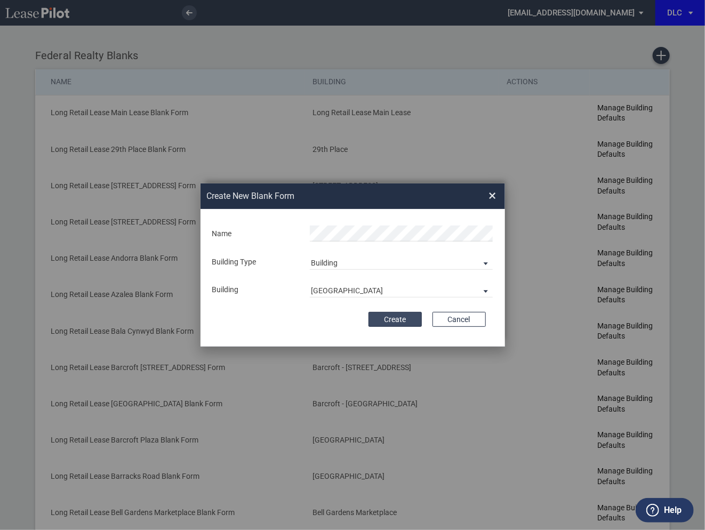
click at [388, 318] on button "Create" at bounding box center [394, 319] width 53 height 15
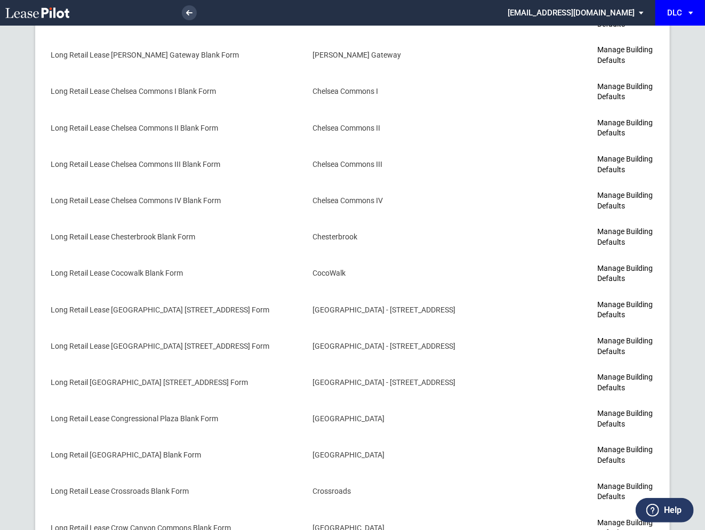
scroll to position [1766, 0]
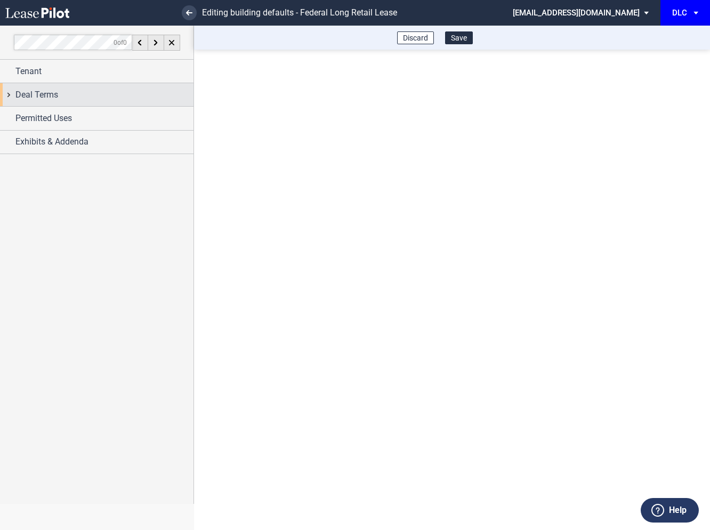
click at [11, 95] on div "Deal Terms" at bounding box center [96, 94] width 193 height 23
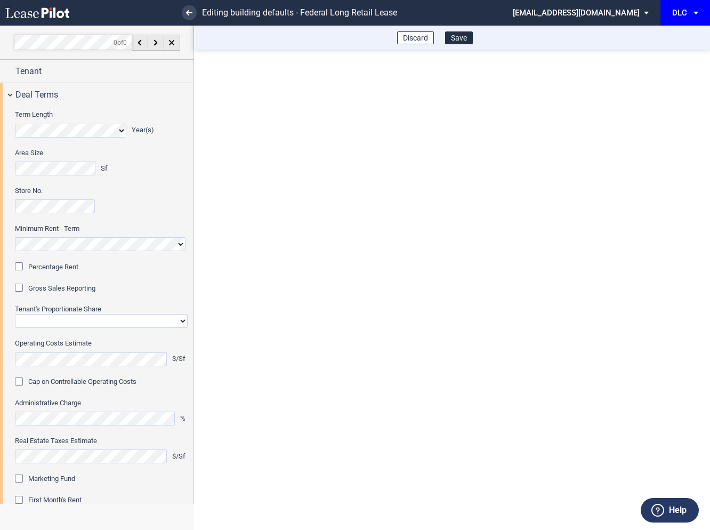
click at [19, 268] on div "Percentage Rent" at bounding box center [20, 267] width 11 height 11
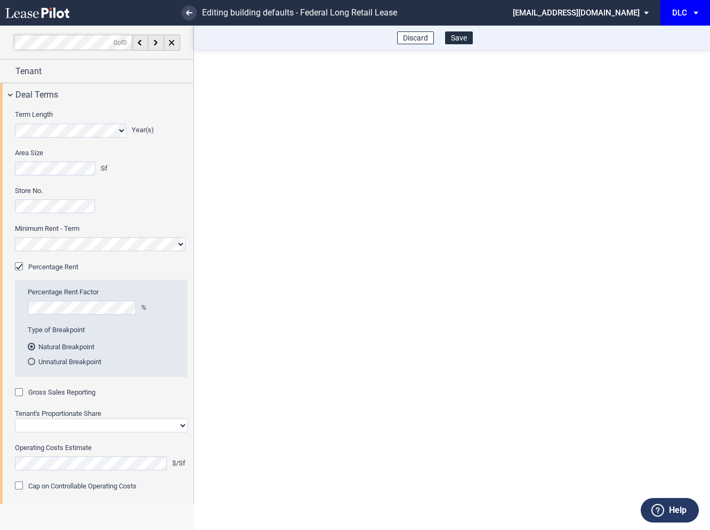
click at [20, 391] on div "Gross Sales Reporting" at bounding box center [20, 393] width 11 height 11
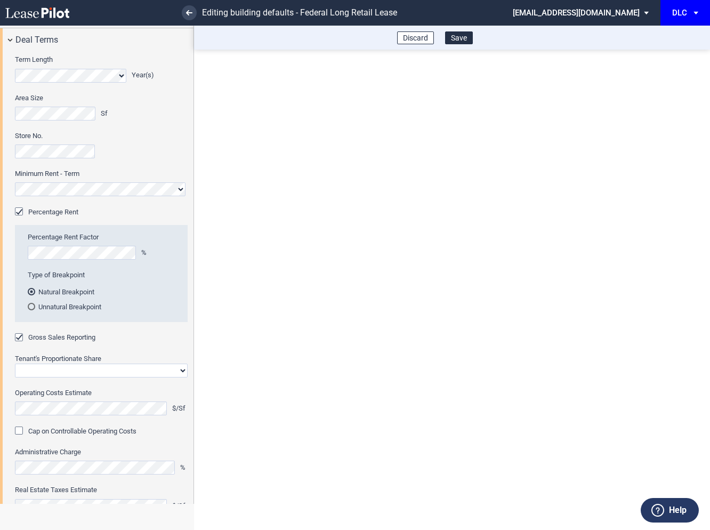
click at [47, 367] on select "Straight GLA Net Major" at bounding box center [101, 371] width 173 height 14
select select "straight GLA"
click at [15, 364] on select "Straight GLA Net Major" at bounding box center [101, 371] width 173 height 14
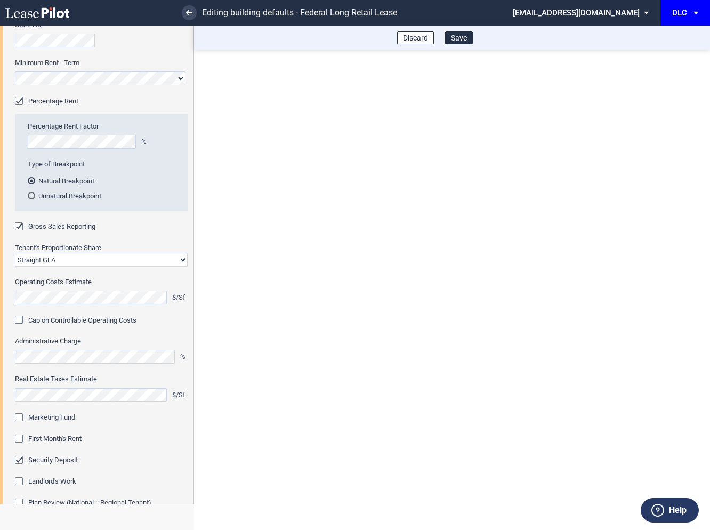
scroll to position [217, 0]
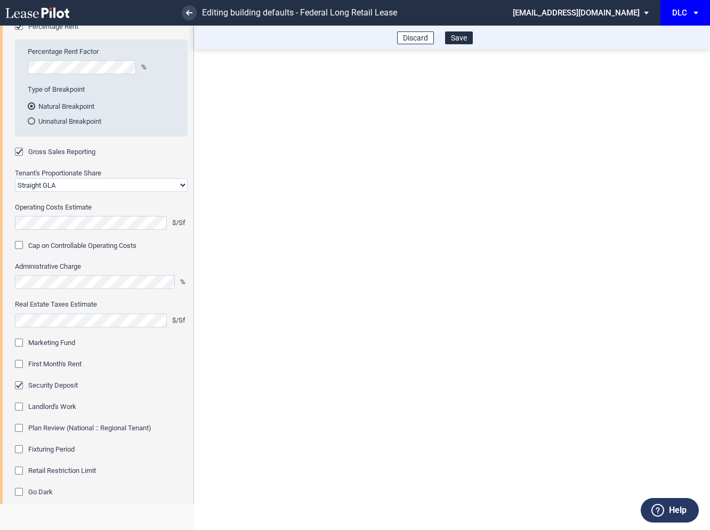
click at [23, 341] on div "Marketing Fund" at bounding box center [20, 343] width 11 height 11
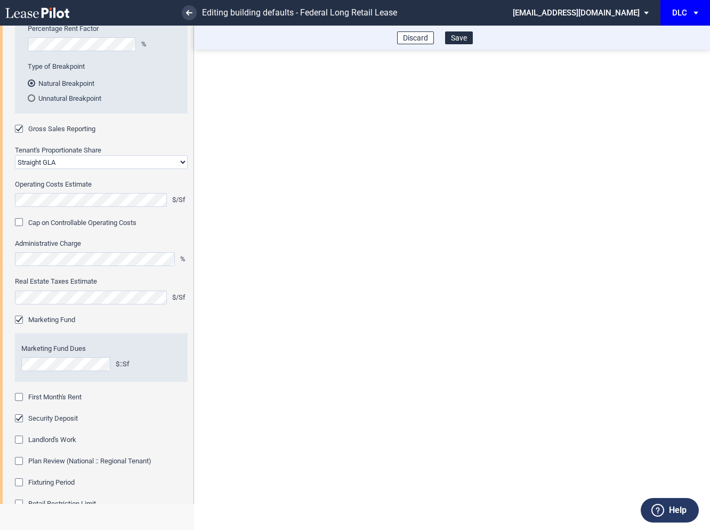
scroll to position [284, 0]
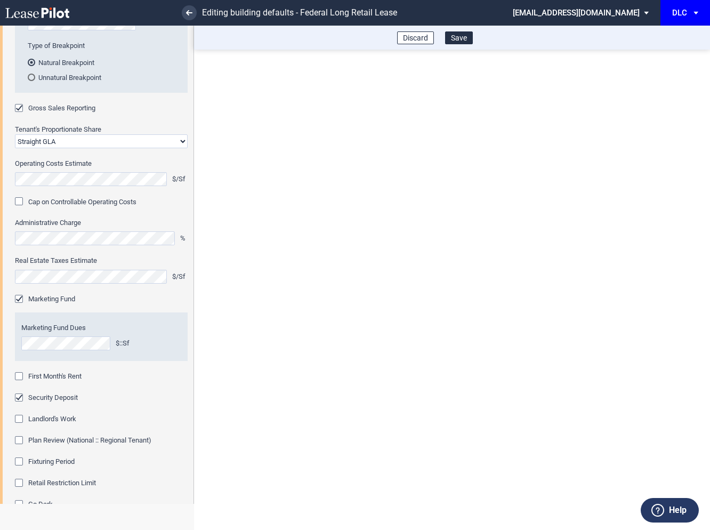
click at [19, 375] on div "First Month's Rent" at bounding box center [20, 377] width 11 height 11
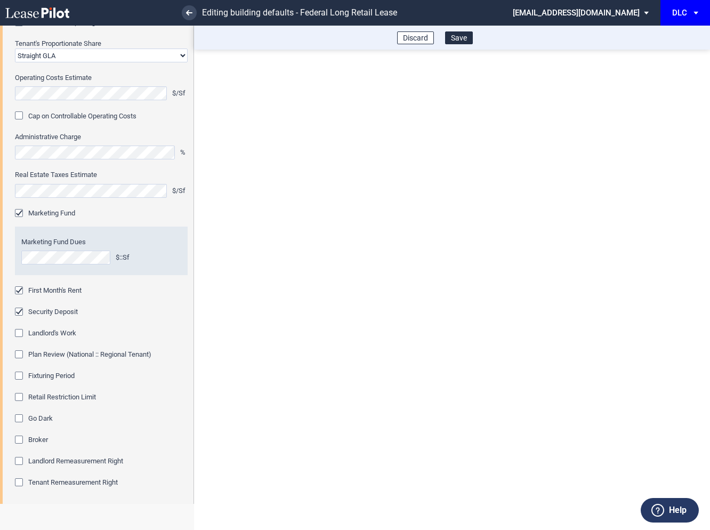
click at [20, 377] on div "Fixturing Period" at bounding box center [20, 377] width 11 height 11
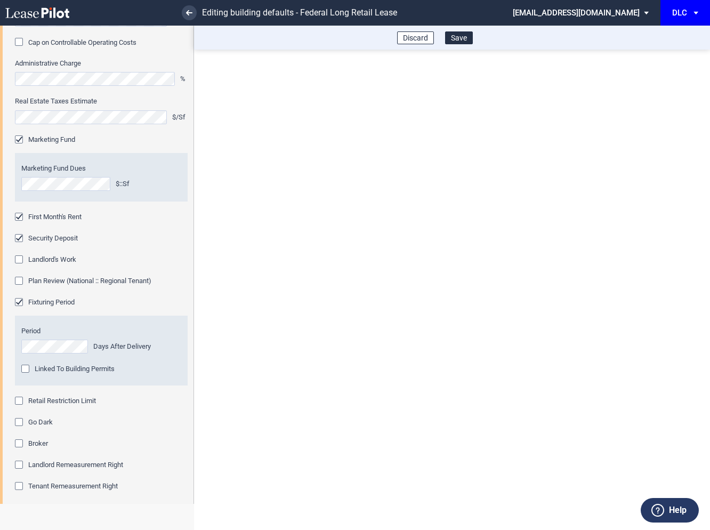
click at [19, 402] on div "Retail Restriction Limit" at bounding box center [20, 402] width 11 height 11
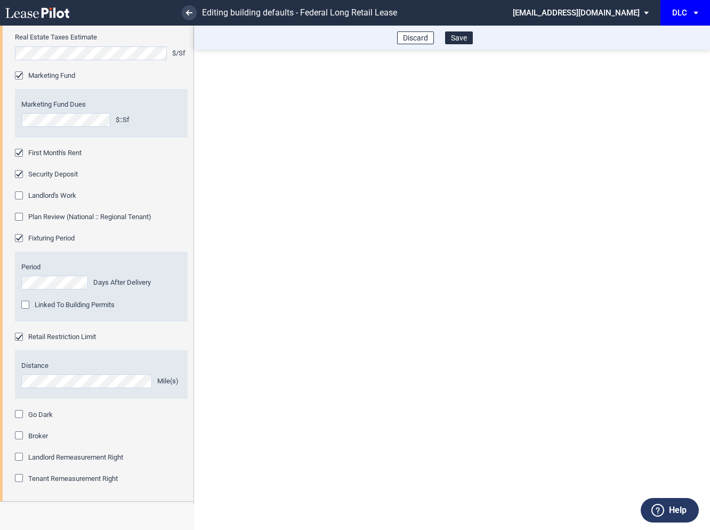
scroll to position [552, 0]
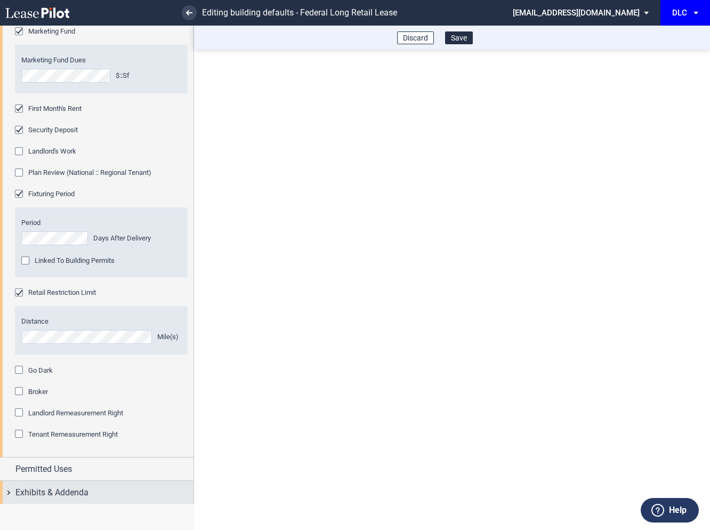
click at [7, 491] on div "Exhibits & Addenda" at bounding box center [96, 492] width 193 height 23
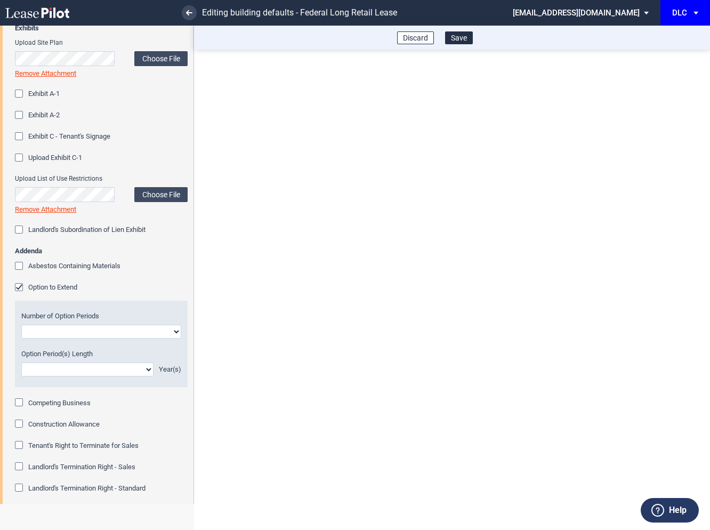
scroll to position [1104, 0]
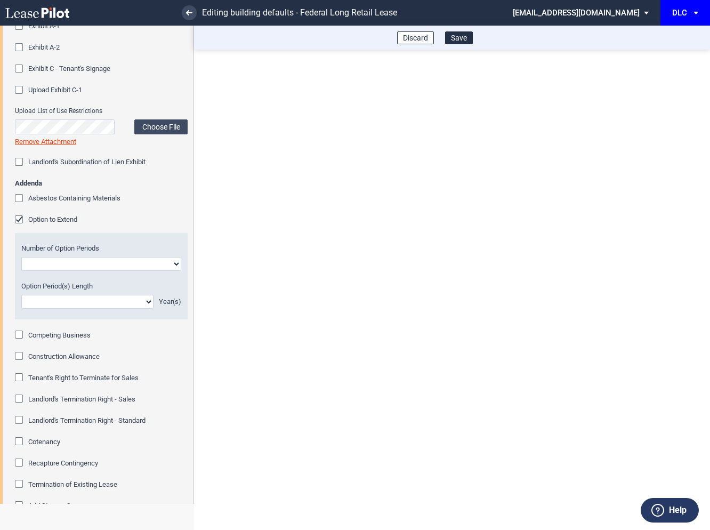
click at [20, 217] on div "Option to Extend" at bounding box center [20, 220] width 11 height 11
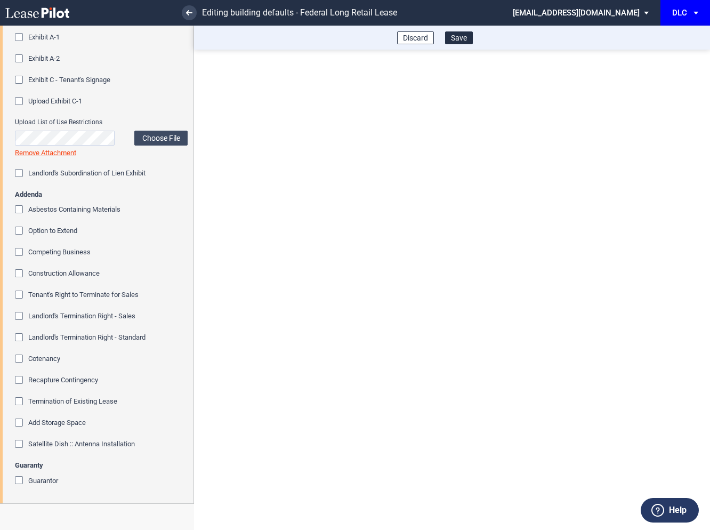
scroll to position [1092, 0]
click at [456, 41] on button "Save" at bounding box center [459, 37] width 28 height 13
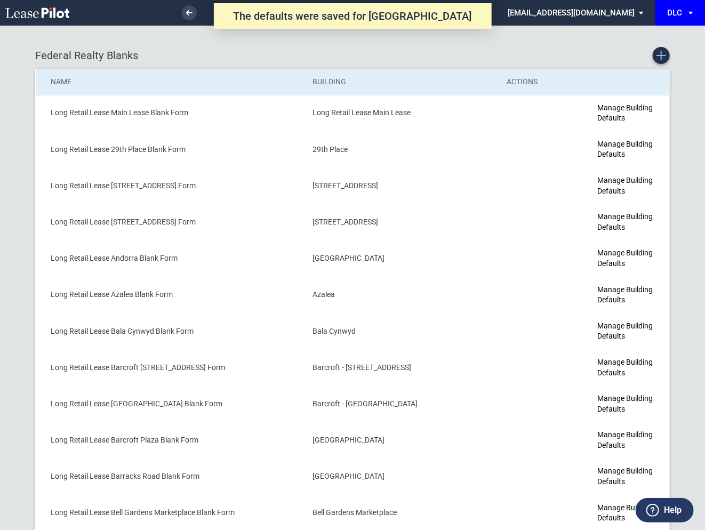
click at [660, 54] on use "Create new Blank Form" at bounding box center [661, 56] width 10 height 10
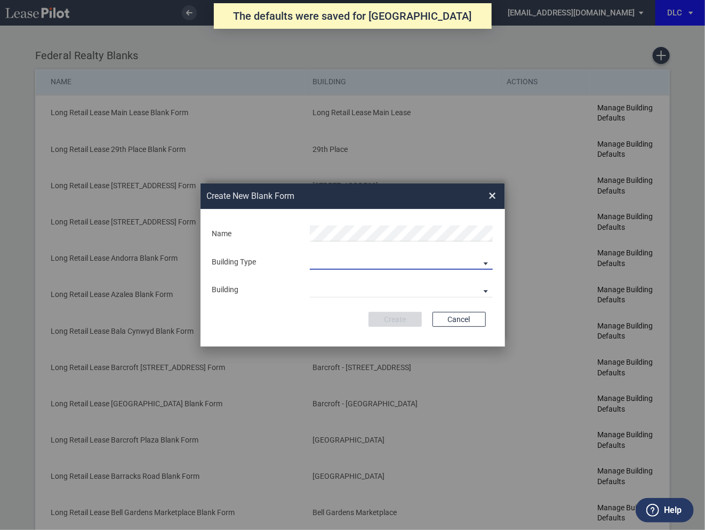
click at [364, 259] on md-select "Building Predefined Empty Building New Empty Building" at bounding box center [401, 262] width 183 height 16
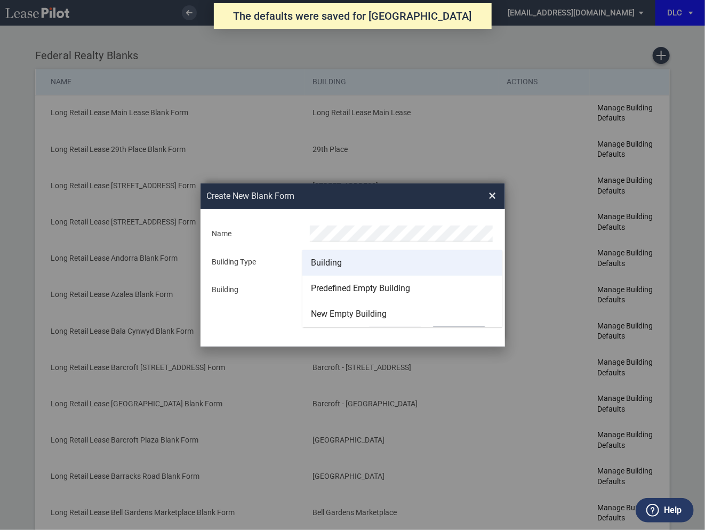
click at [347, 263] on md-option "Building" at bounding box center [402, 263] width 200 height 26
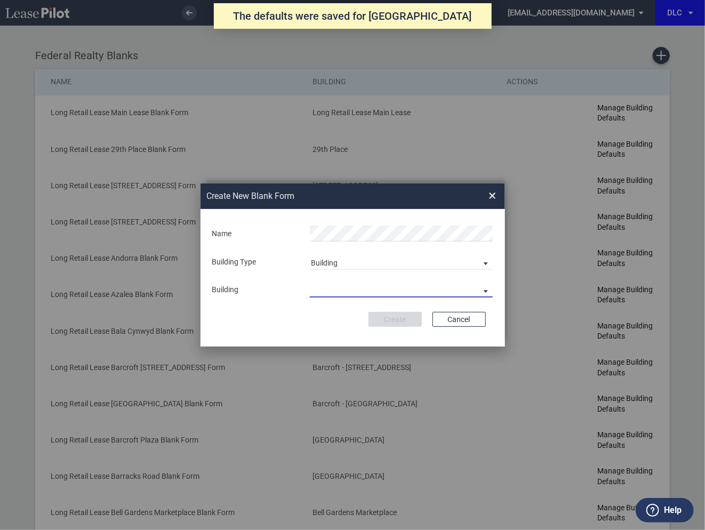
click at [342, 293] on md-select "29th Place 6464 Lincolnia Avenue 7770 Richmond Highway Andorra Azalea Bala Cynw…" at bounding box center [401, 289] width 183 height 16
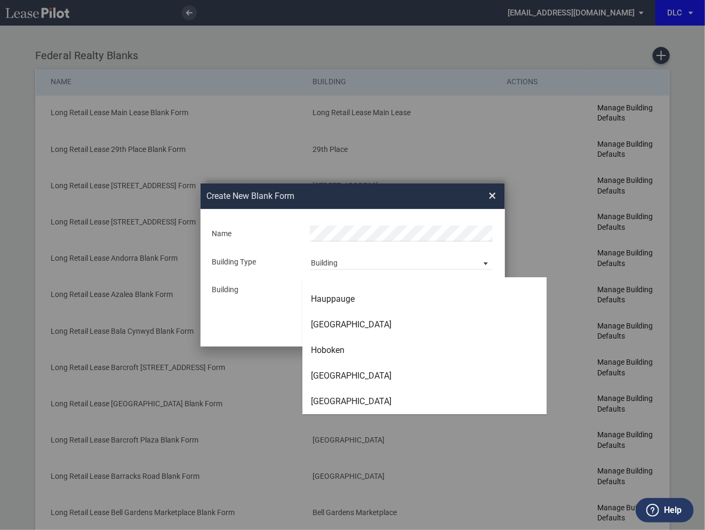
scroll to position [1732, 0]
click at [339, 397] on div "[GEOGRAPHIC_DATA]" at bounding box center [351, 401] width 80 height 12
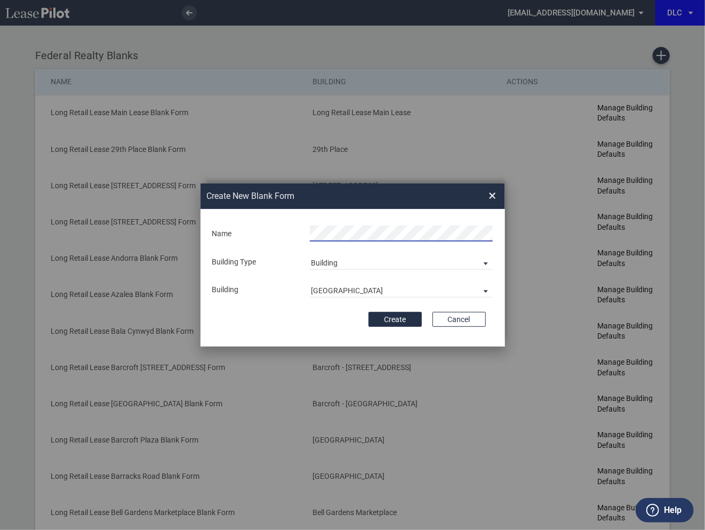
scroll to position [0, 13]
click at [404, 318] on button "Create" at bounding box center [394, 319] width 53 height 15
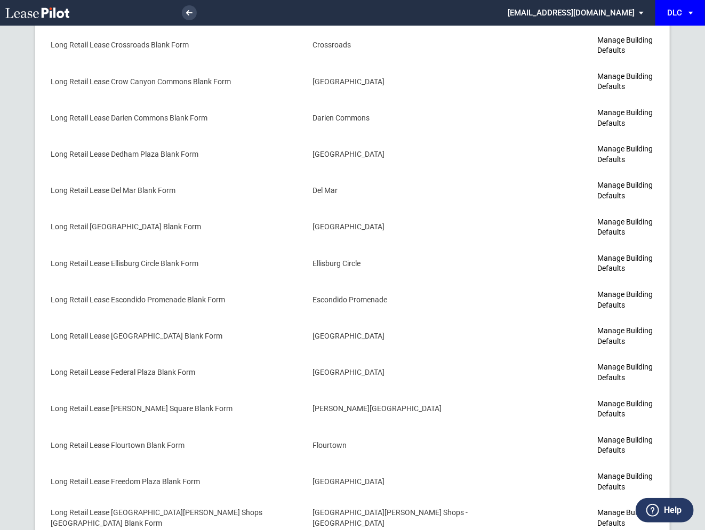
scroll to position [1796, 0]
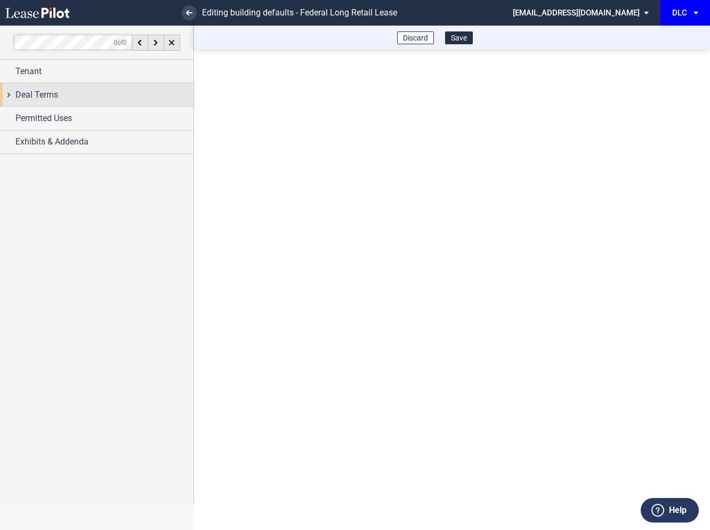
click at [10, 95] on div "Deal Terms" at bounding box center [96, 94] width 193 height 23
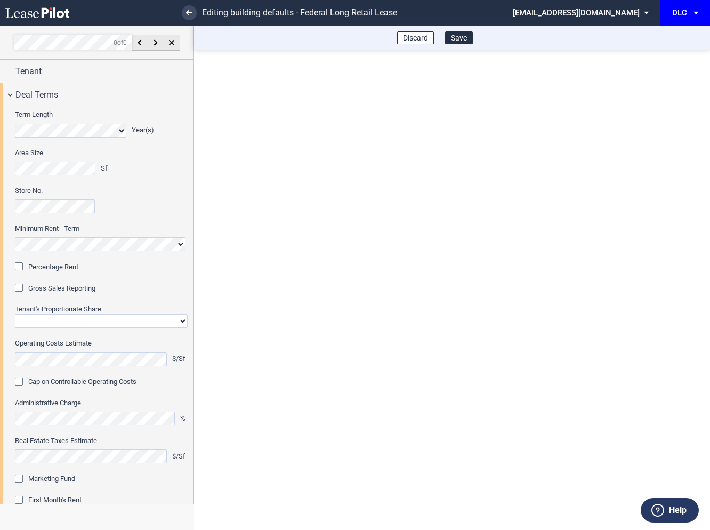
click at [21, 264] on div "Percentage Rent" at bounding box center [20, 267] width 11 height 11
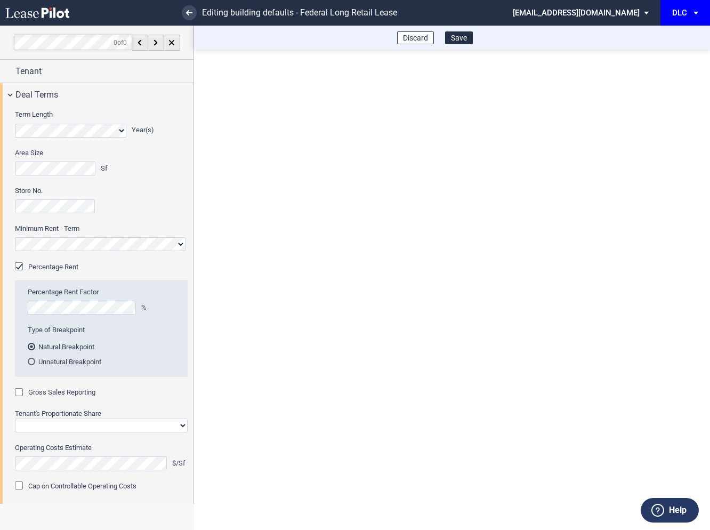
click at [18, 394] on div "Gross Sales Reporting" at bounding box center [20, 393] width 11 height 11
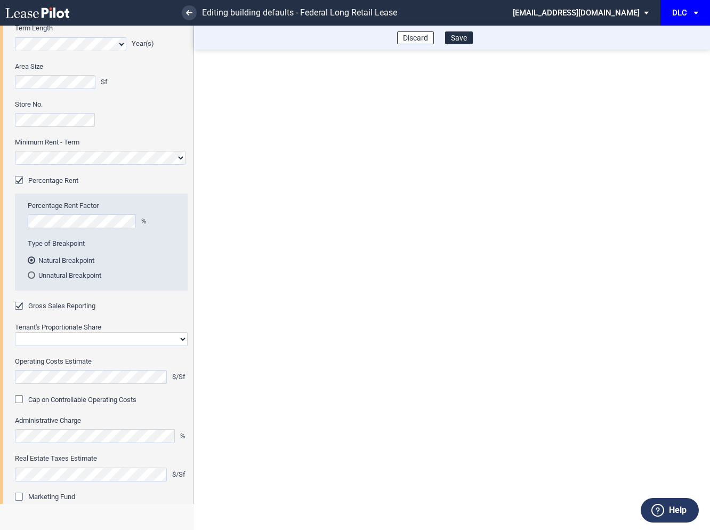
scroll to position [96, 0]
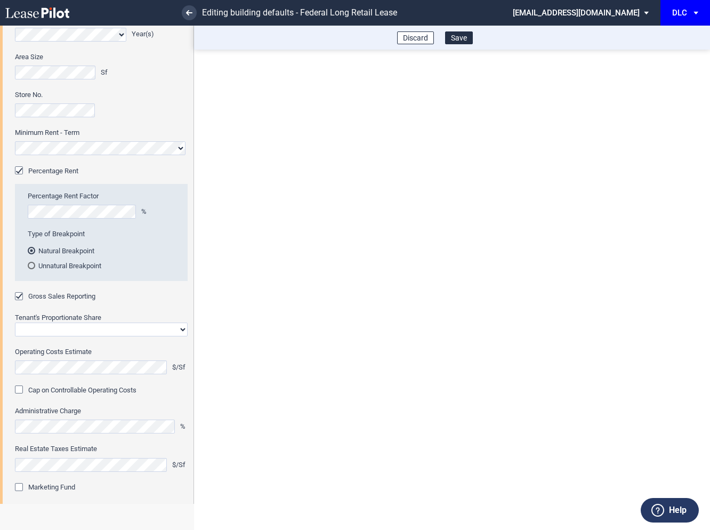
click at [60, 327] on select "Straight GLA Net Major" at bounding box center [101, 329] width 173 height 14
select select "straight GLA"
click at [15, 322] on select "Straight GLA Net Major" at bounding box center [101, 329] width 173 height 14
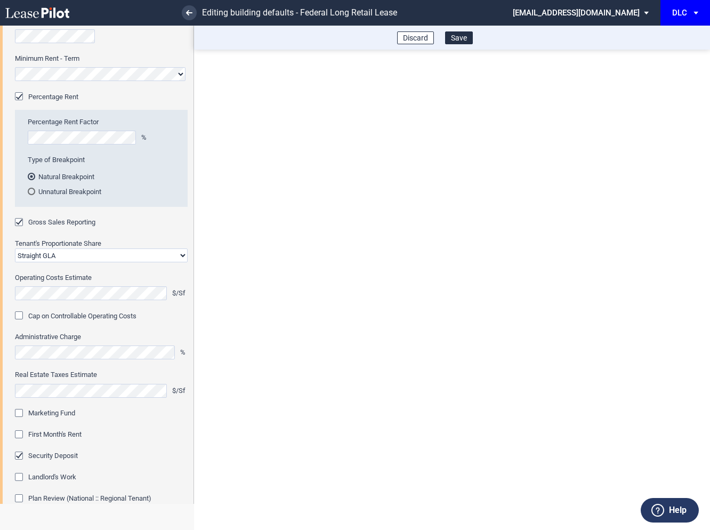
scroll to position [190, 0]
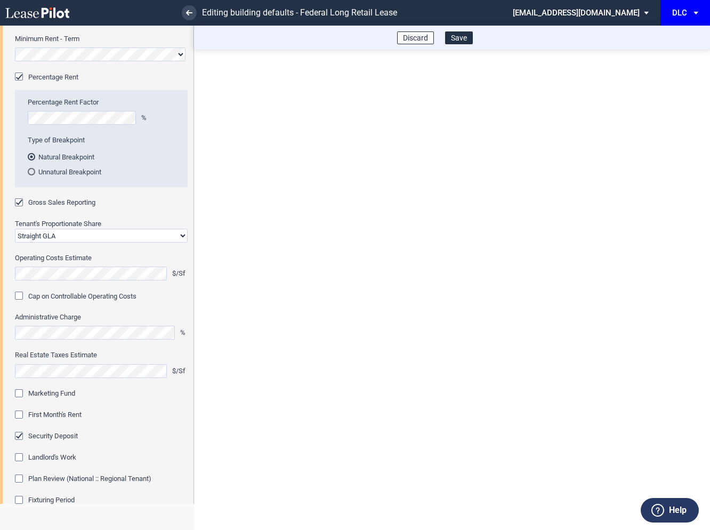
click at [21, 394] on div "Marketing Fund" at bounding box center [20, 394] width 11 height 11
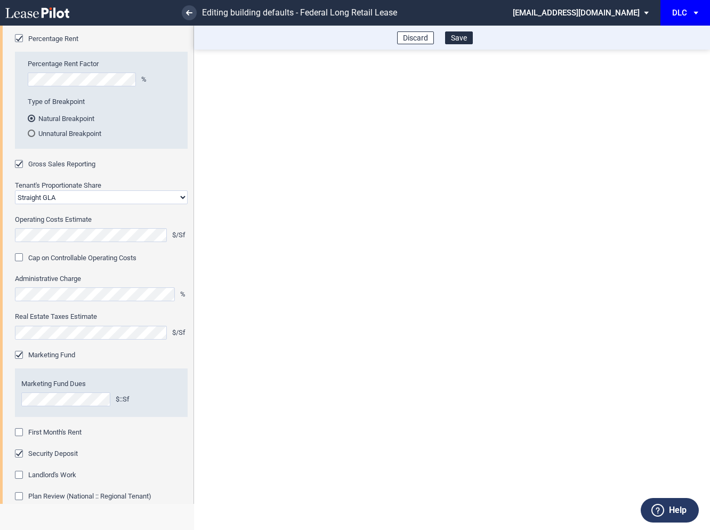
scroll to position [273, 0]
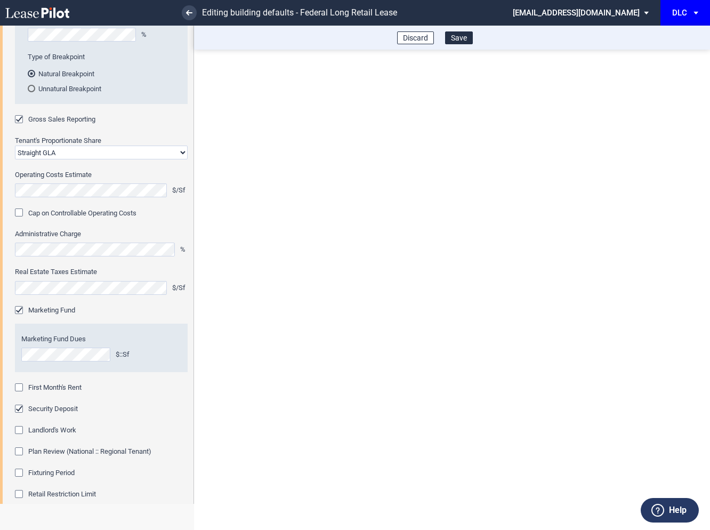
click at [21, 388] on div "First Month's Rent" at bounding box center [20, 388] width 11 height 11
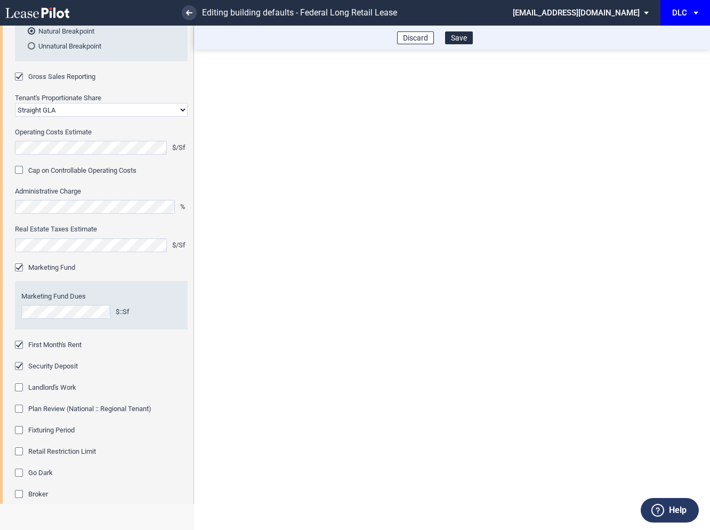
scroll to position [321, 0]
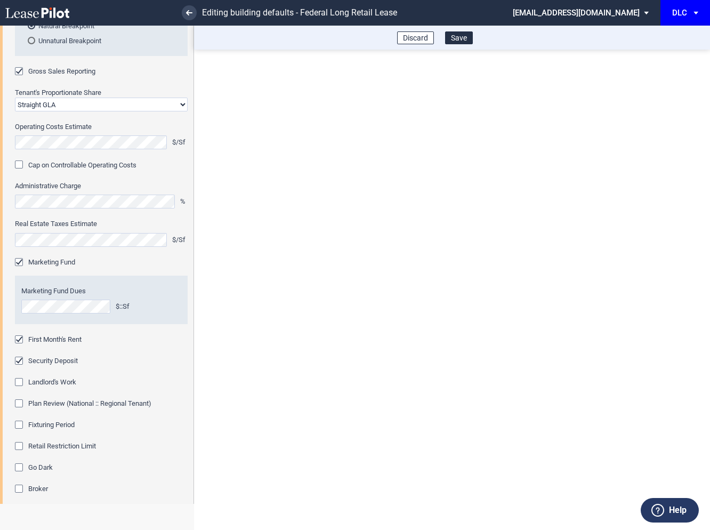
click at [17, 426] on div "Fixturing Period" at bounding box center [20, 426] width 11 height 11
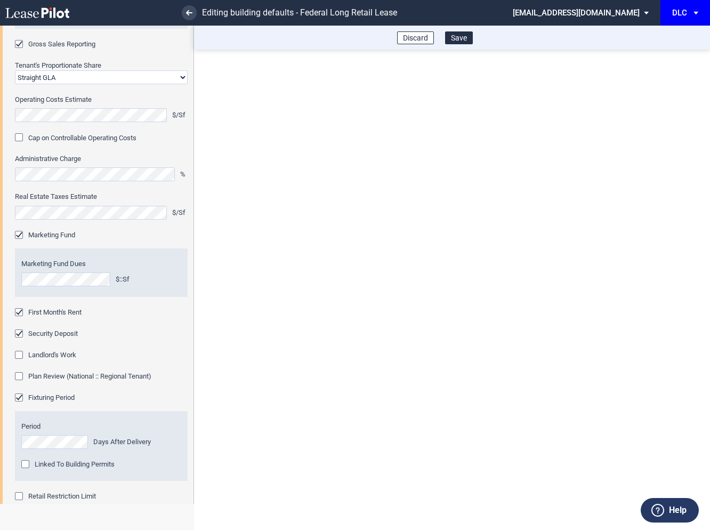
scroll to position [389, 0]
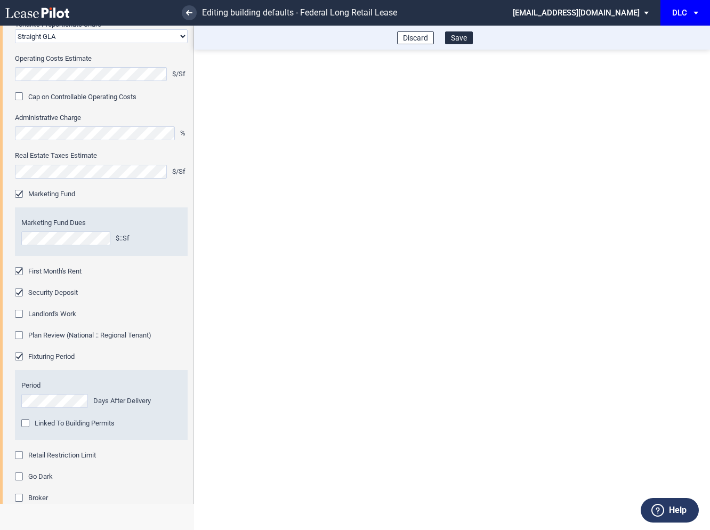
click at [18, 453] on div "Retail Restriction Limit" at bounding box center [20, 456] width 11 height 11
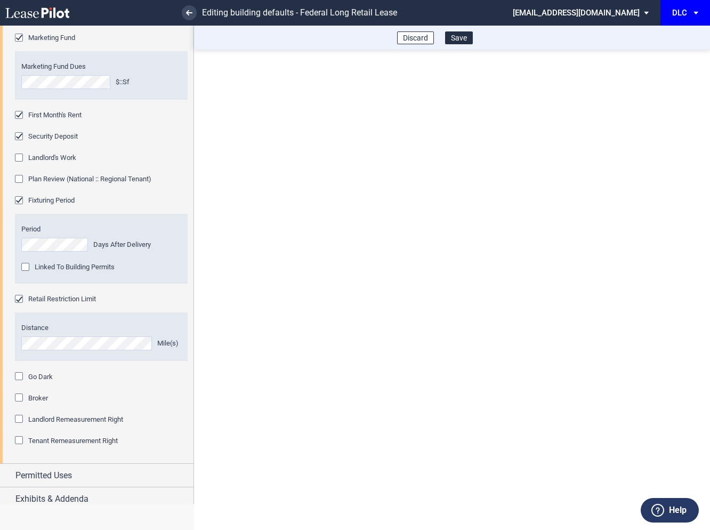
scroll to position [552, 0]
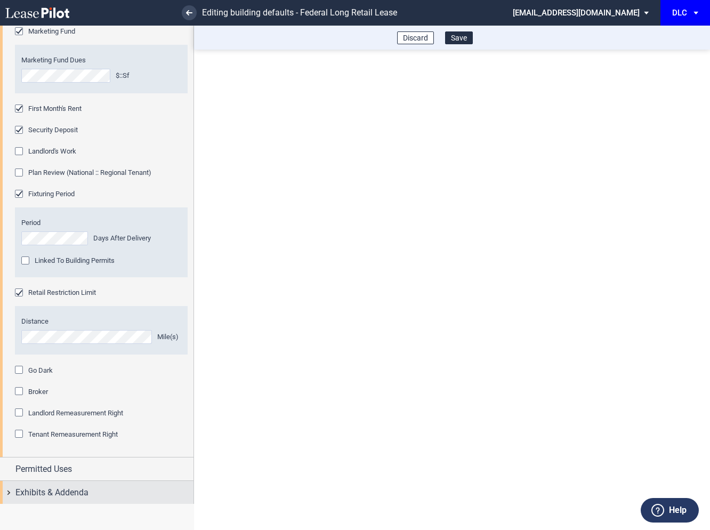
click at [10, 498] on div "Exhibits & Addenda" at bounding box center [96, 492] width 193 height 23
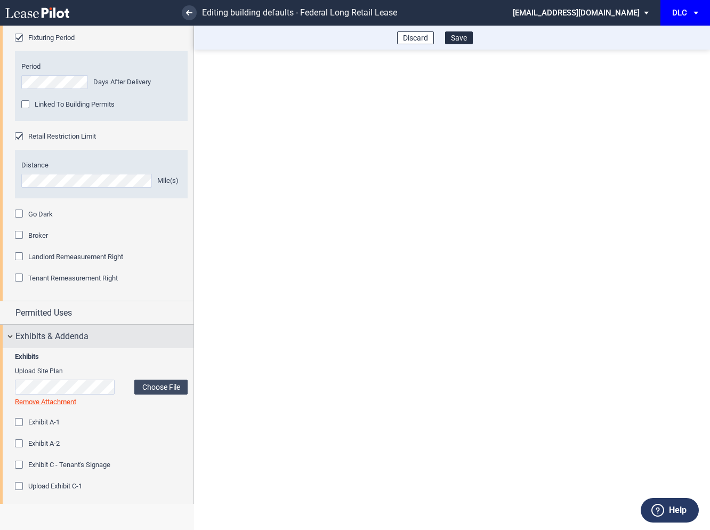
scroll to position [1186, 0]
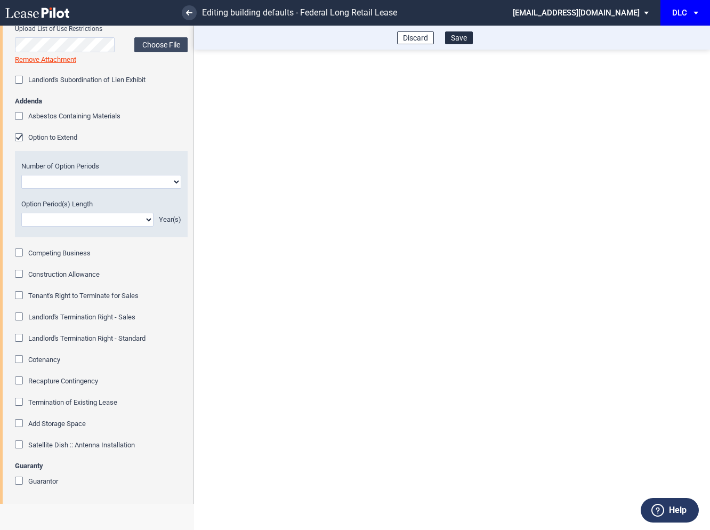
click at [22, 135] on div "Option to Extend" at bounding box center [20, 138] width 11 height 11
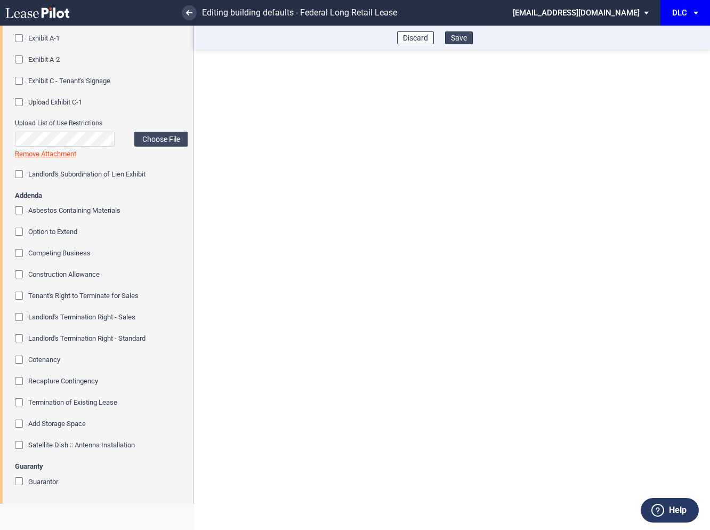
click at [464, 38] on button "Save" at bounding box center [459, 37] width 28 height 13
